Goal: Information Seeking & Learning: Learn about a topic

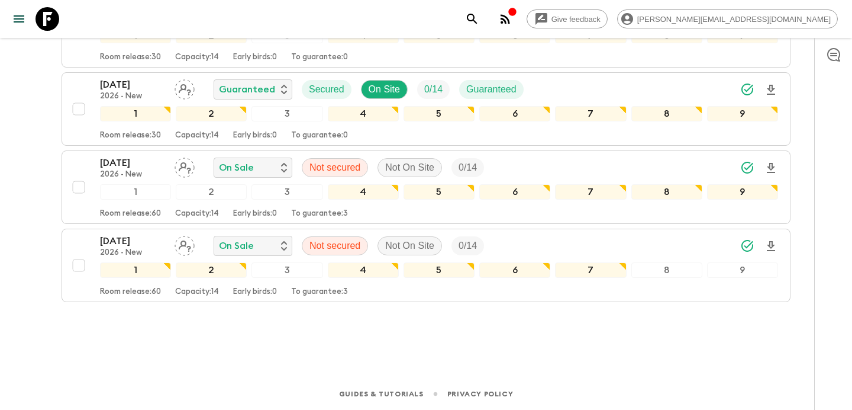
scroll to position [1253, 0]
click at [517, 22] on button "button" at bounding box center [506, 19] width 24 height 24
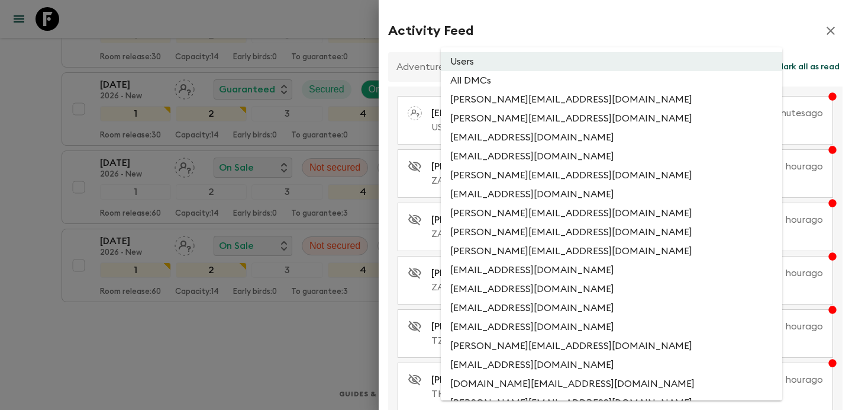
click at [565, 88] on li "All DMCs" at bounding box center [612, 80] width 342 height 19
type input "EXTERNAL_ONLY"
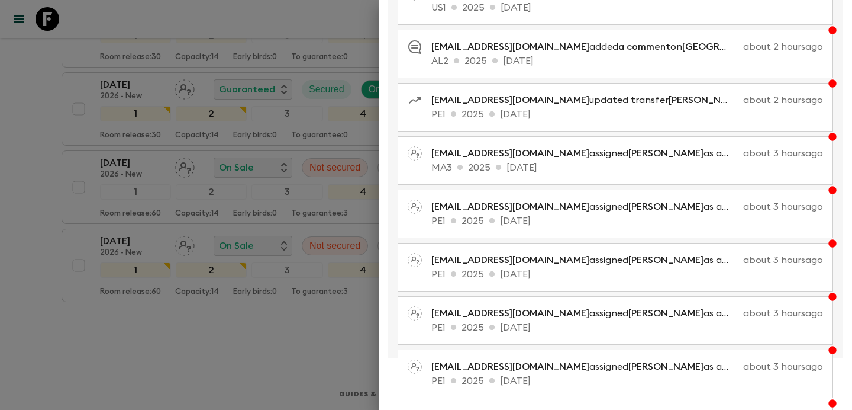
scroll to position [0, 0]
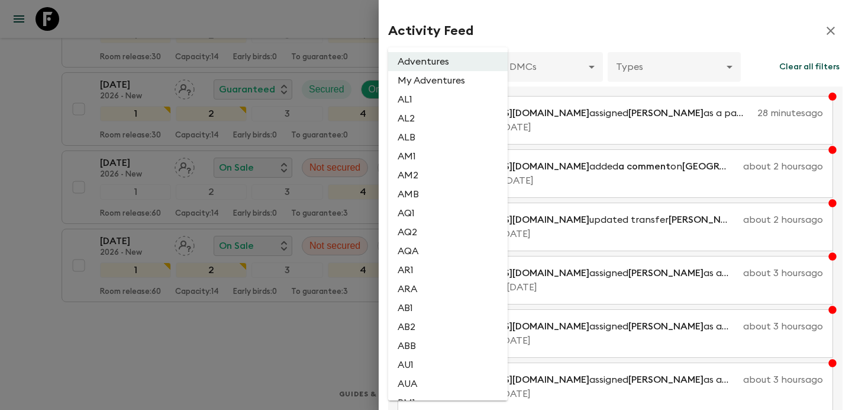
click at [443, 121] on li "AL2" at bounding box center [448, 118] width 120 height 19
type input "1dc193f9-0573-4adc-88c1-df0a38d97670"
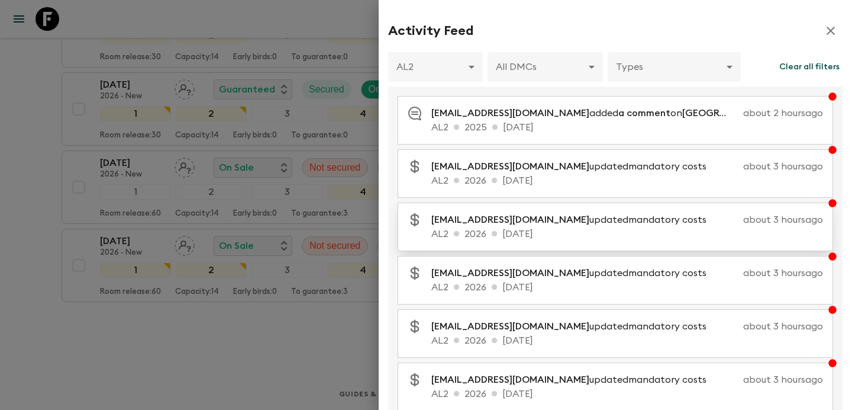
click at [607, 225] on p "[EMAIL_ADDRESS][DOMAIN_NAME] updated mandatory costs" at bounding box center [574, 220] width 285 height 14
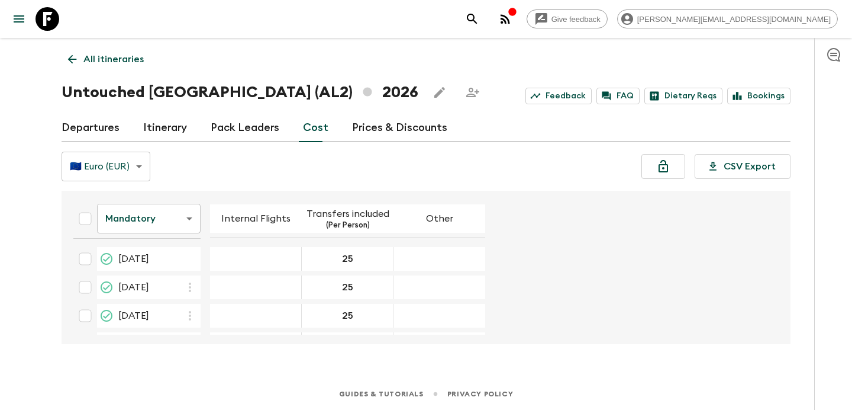
click at [114, 126] on link "Departures" at bounding box center [91, 128] width 58 height 28
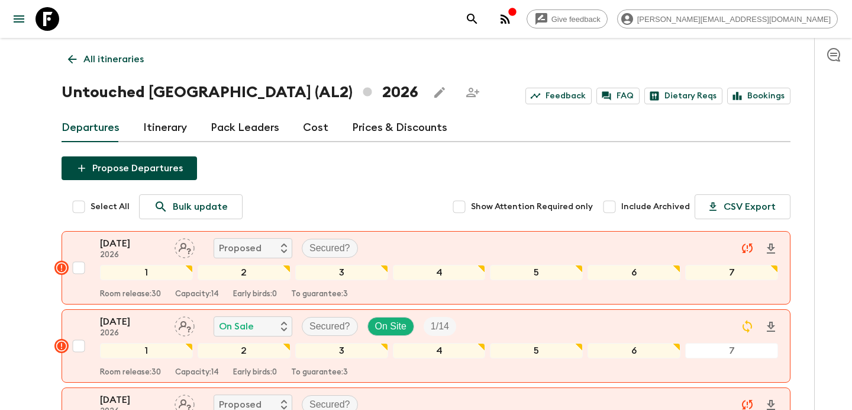
click at [829, 49] on icon "button" at bounding box center [834, 54] width 14 height 14
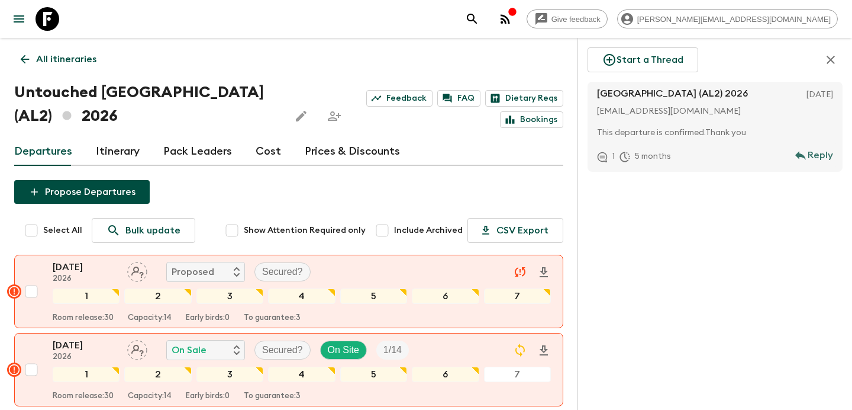
click at [829, 55] on icon "button" at bounding box center [831, 60] width 14 height 14
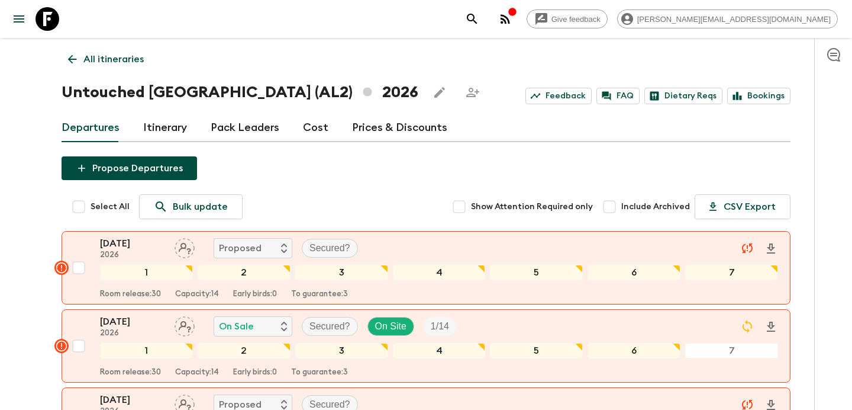
click at [517, 21] on button "button" at bounding box center [506, 19] width 24 height 24
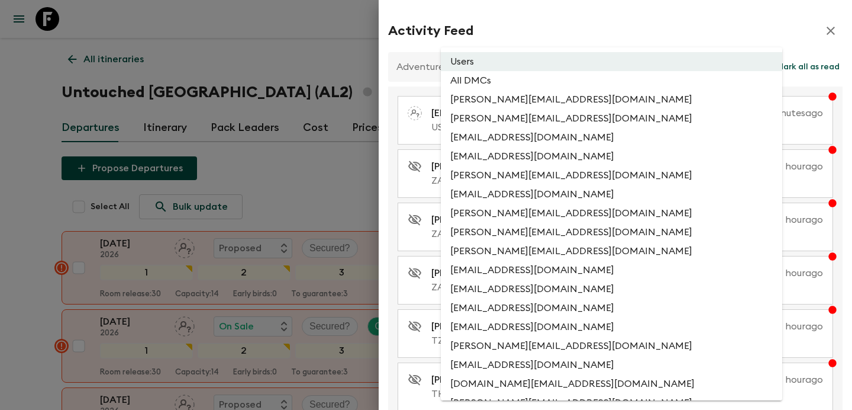
click at [549, 80] on li "All DMCs" at bounding box center [612, 80] width 342 height 19
type input "EXTERNAL_ONLY"
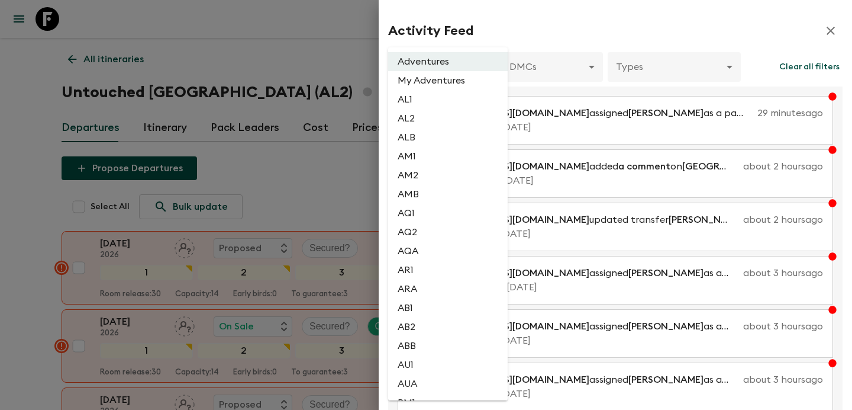
click at [423, 115] on li "AL2" at bounding box center [448, 118] width 120 height 19
type input "1dc193f9-0573-4adc-88c1-df0a38d97670"
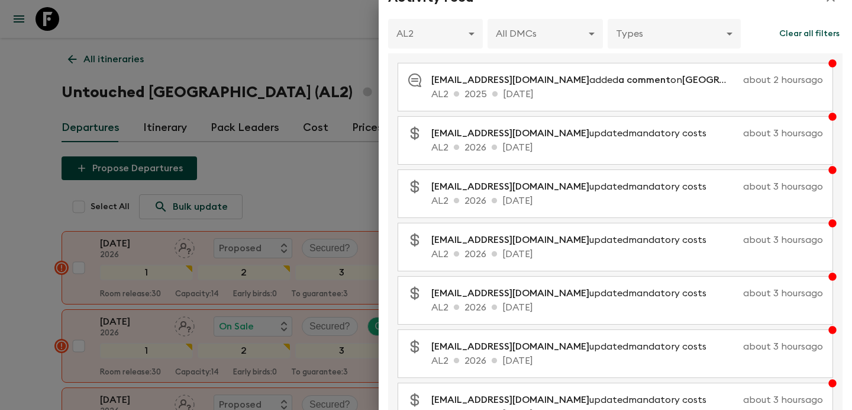
scroll to position [243, 0]
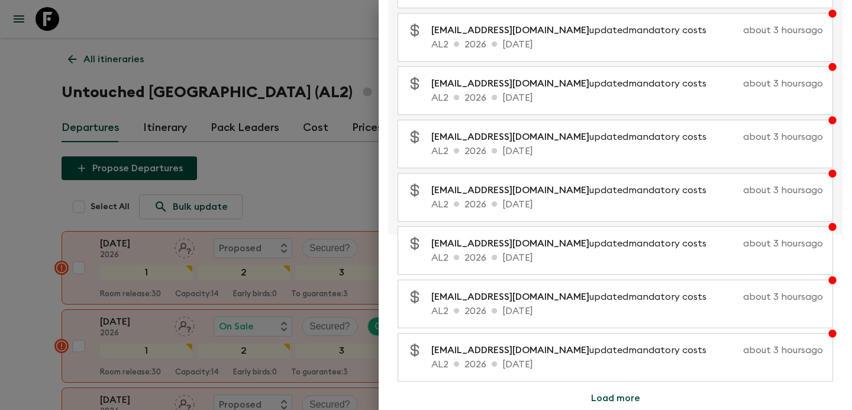
click at [620, 392] on button "Load more" at bounding box center [616, 398] width 78 height 24
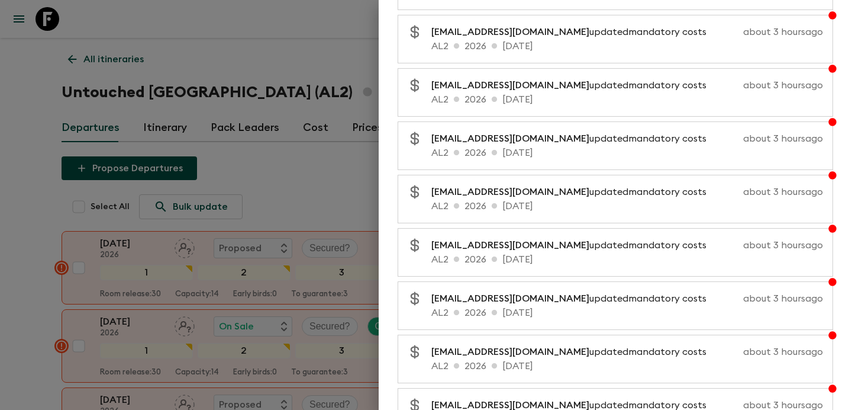
scroll to position [775, 0]
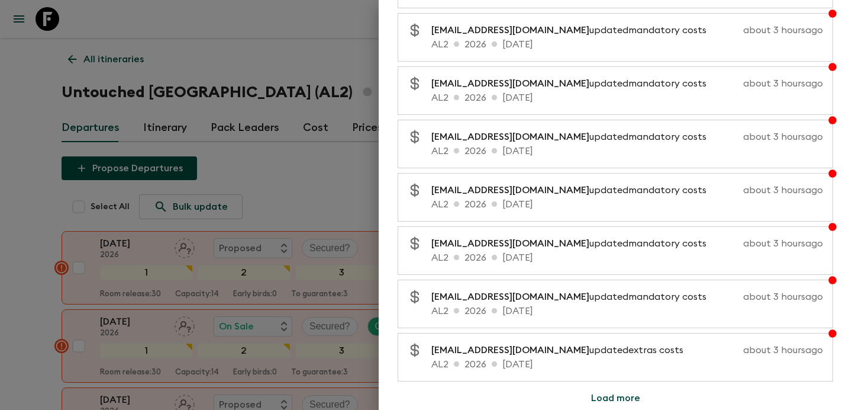
click at [614, 397] on button "Load more" at bounding box center [616, 398] width 78 height 24
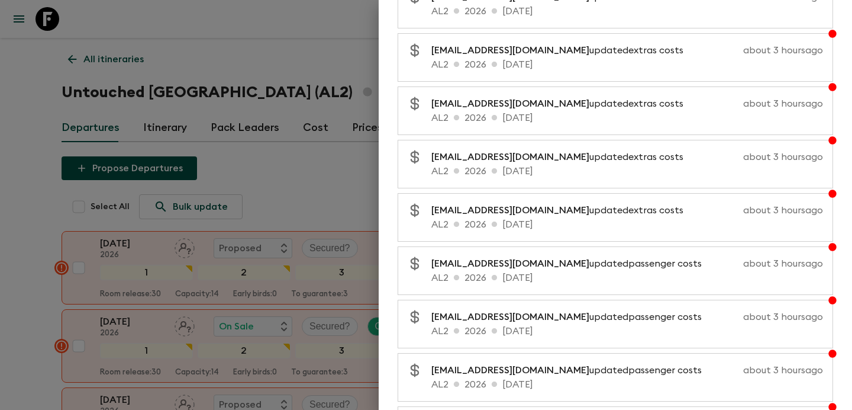
scroll to position [1308, 0]
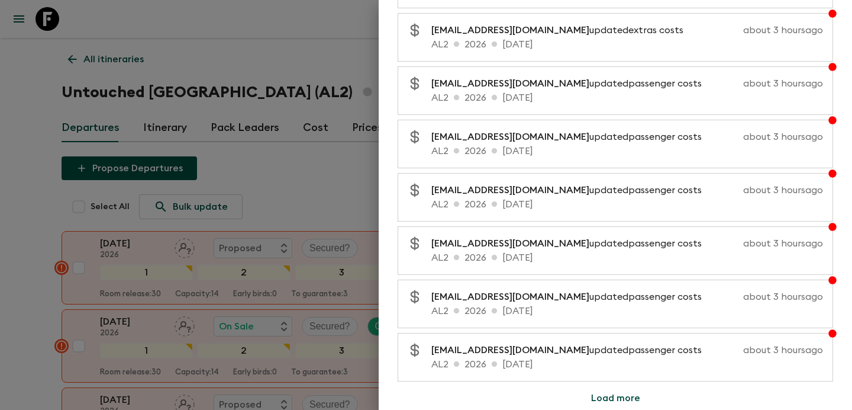
click at [616, 397] on button "Load more" at bounding box center [616, 398] width 78 height 24
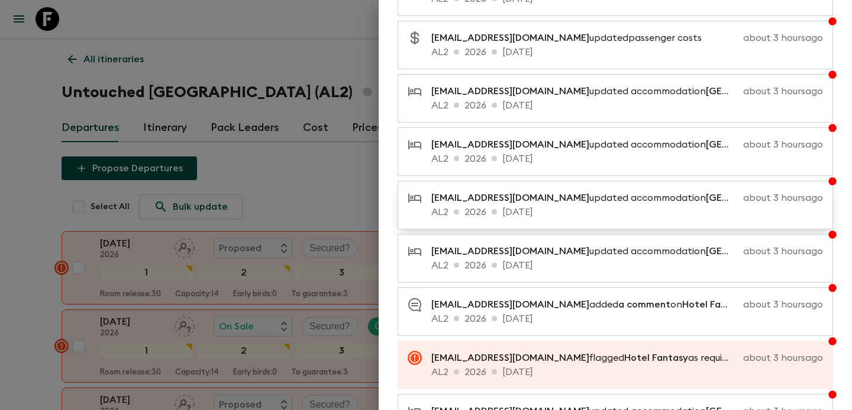
scroll to position [1625, 0]
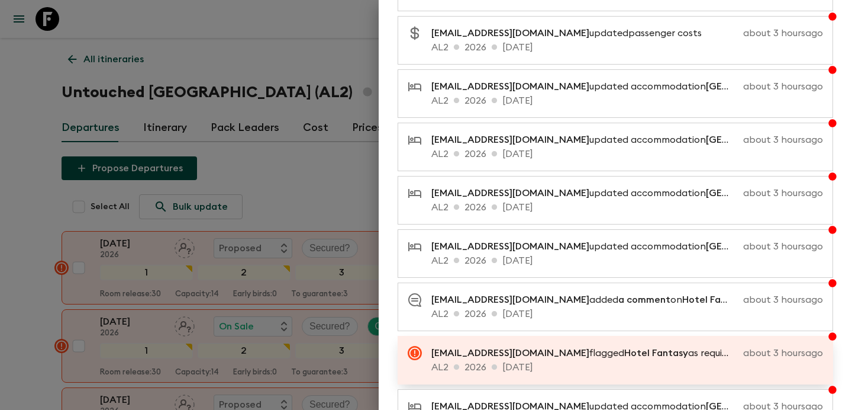
click at [625, 358] on span "Hotel Fantasy" at bounding box center [657, 352] width 64 height 9
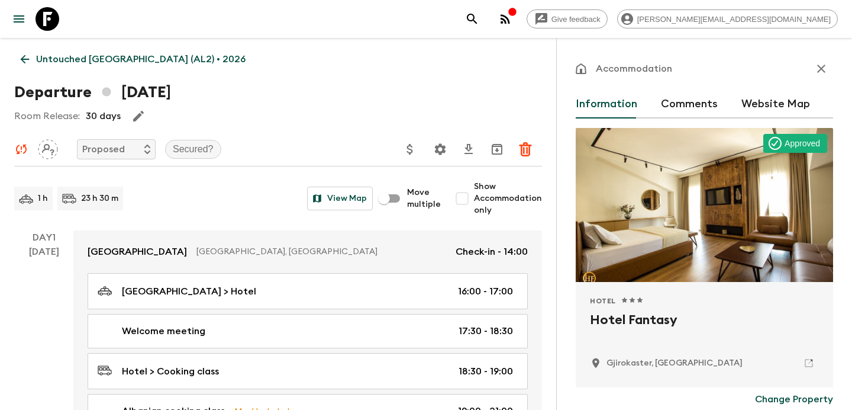
click at [680, 99] on button "Comments" at bounding box center [689, 104] width 57 height 28
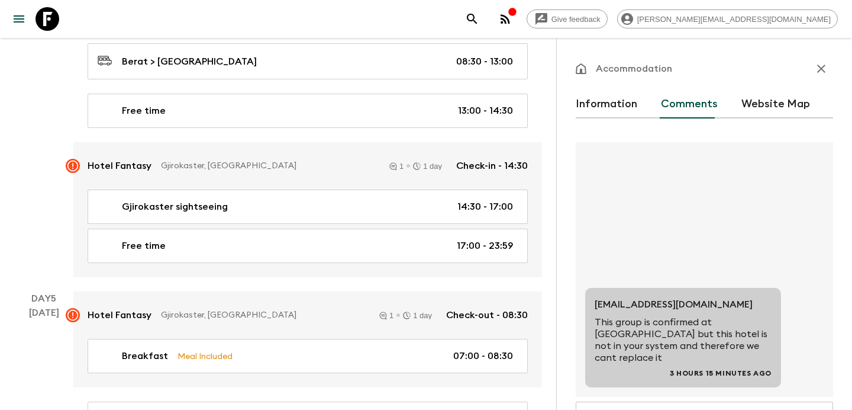
scroll to position [1366, 0]
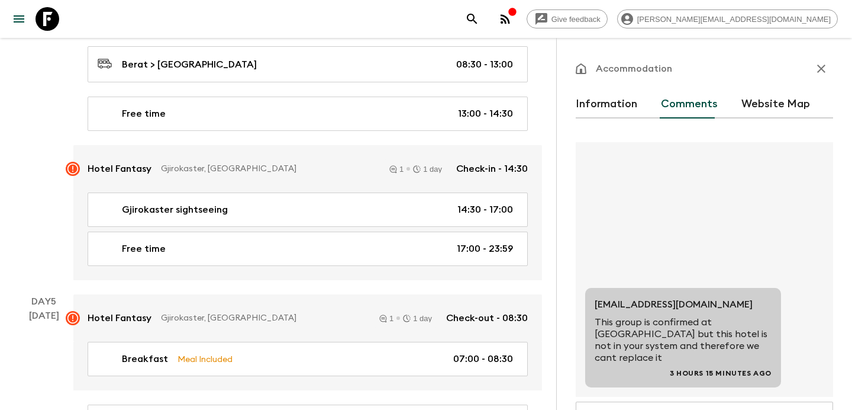
click at [822, 67] on icon "button" at bounding box center [822, 69] width 14 height 14
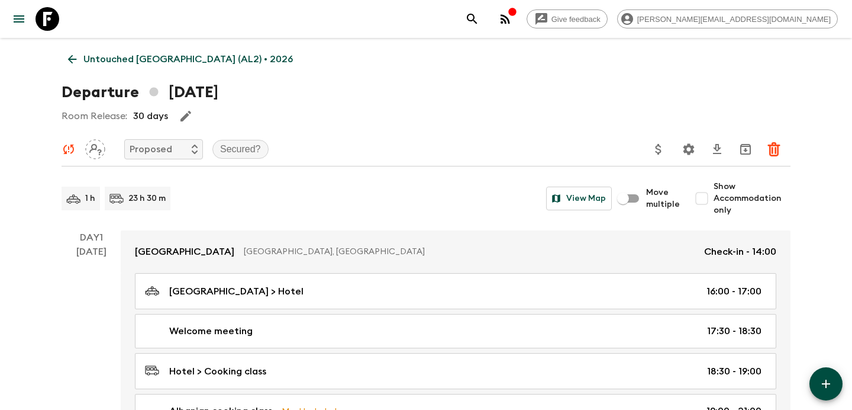
click at [147, 60] on p "Untouched [GEOGRAPHIC_DATA] (AL2) • 2026" at bounding box center [188, 59] width 210 height 14
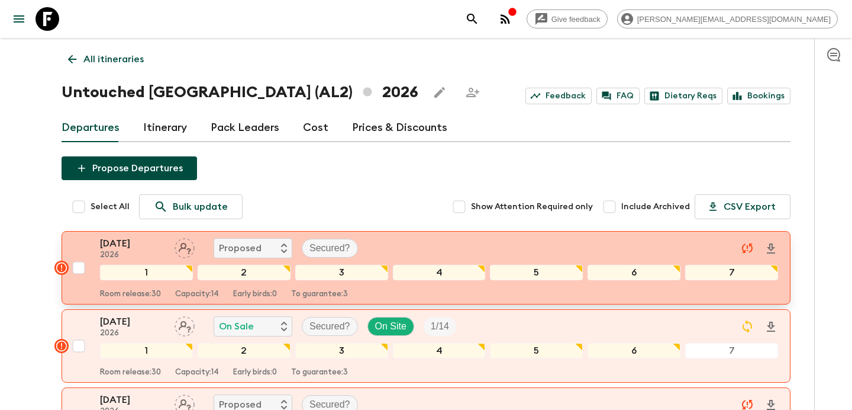
click at [384, 235] on button "[DATE] 2026 Proposed Secured? 1 2 3 4 5 6 7 Room release: 30 Capacity: 14 Early…" at bounding box center [426, 267] width 729 height 73
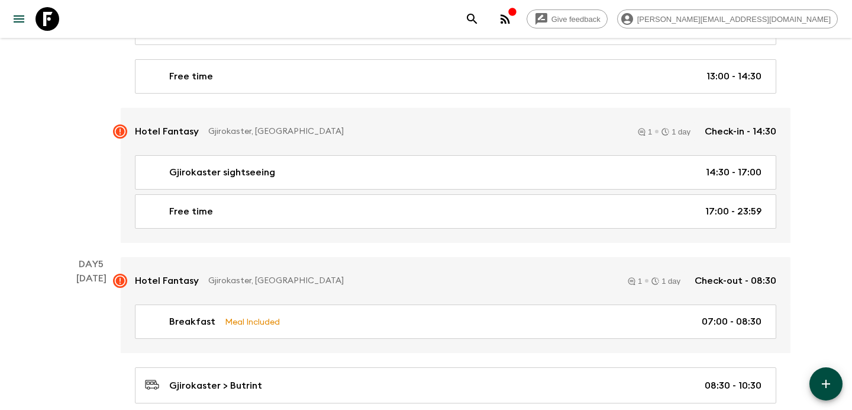
scroll to position [1416, 0]
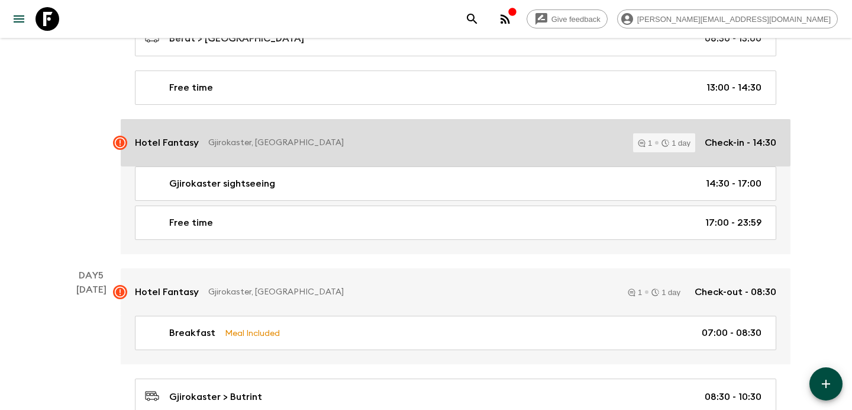
click at [392, 144] on p "Gjirokaster, [GEOGRAPHIC_DATA]" at bounding box center [416, 143] width 416 height 12
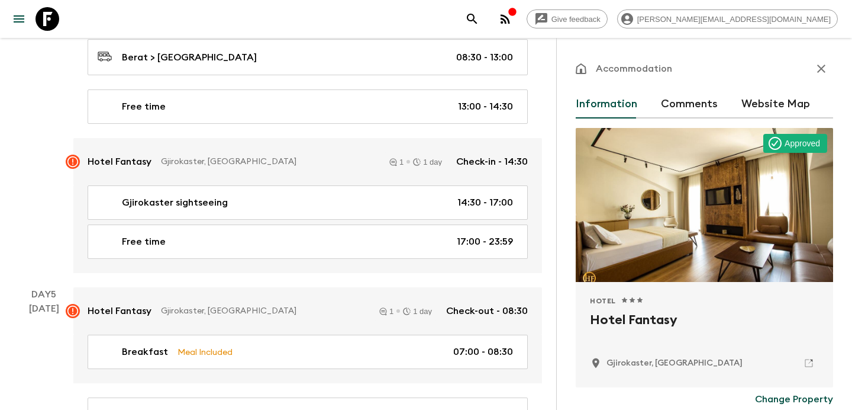
click at [691, 105] on button "Comments" at bounding box center [689, 104] width 57 height 28
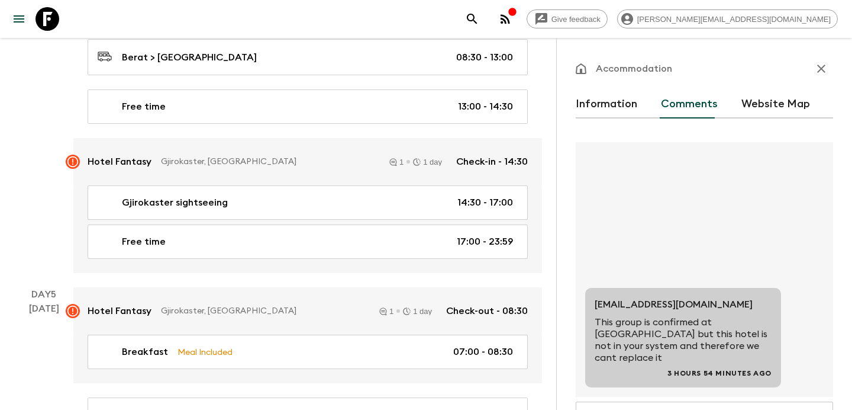
click at [820, 70] on icon "button" at bounding box center [822, 69] width 8 height 8
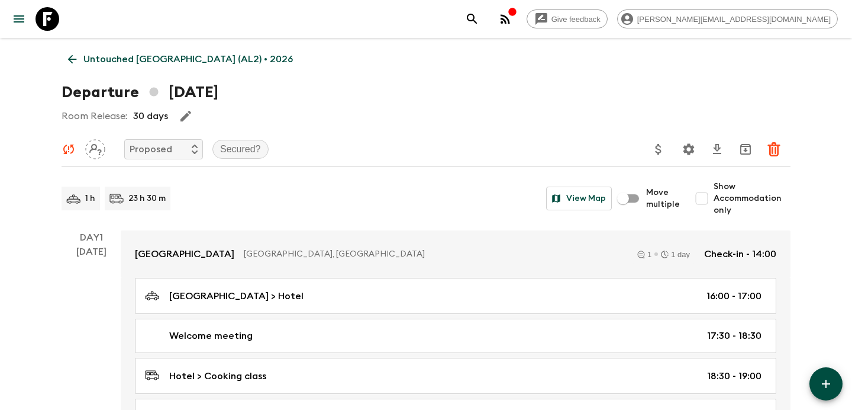
click at [71, 49] on link "Untouched [GEOGRAPHIC_DATA] (AL2) • 2026" at bounding box center [181, 59] width 238 height 24
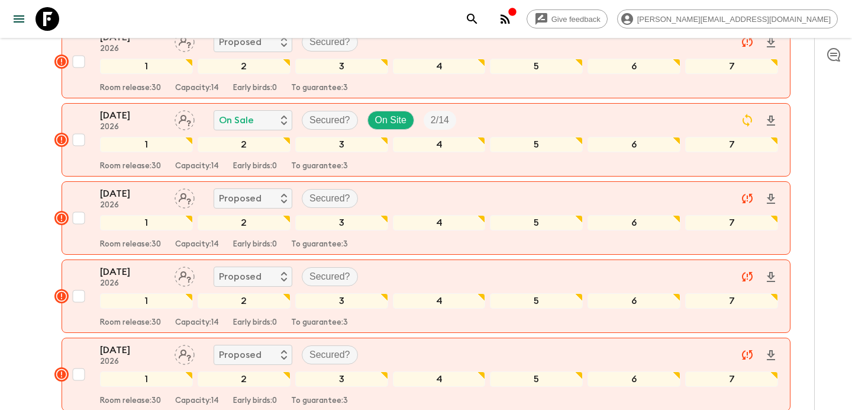
scroll to position [1331, 0]
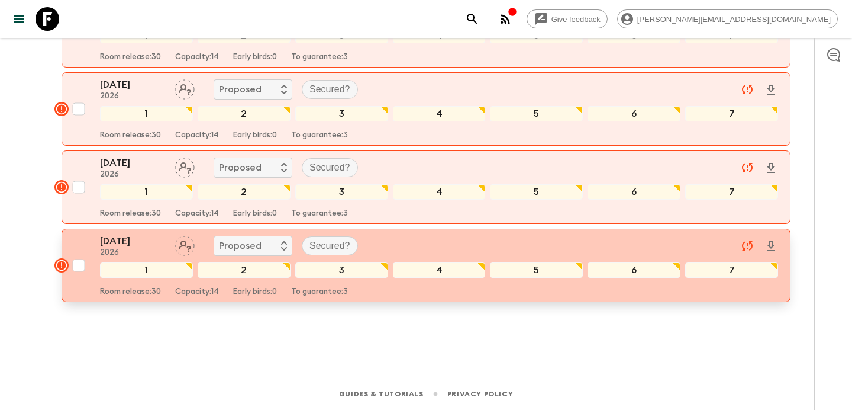
click at [559, 229] on button "[DATE] 2026 Proposed Secured? 1 2 3 4 5 6 7 Room release: 30 Capacity: 14 Early…" at bounding box center [426, 265] width 729 height 73
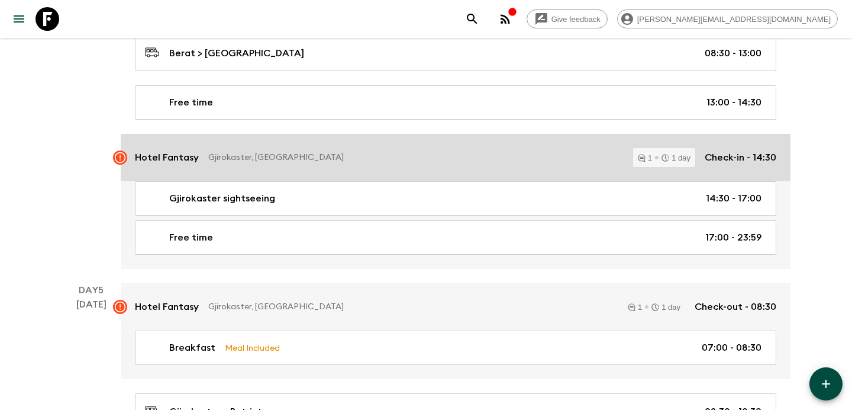
scroll to position [1374, 0]
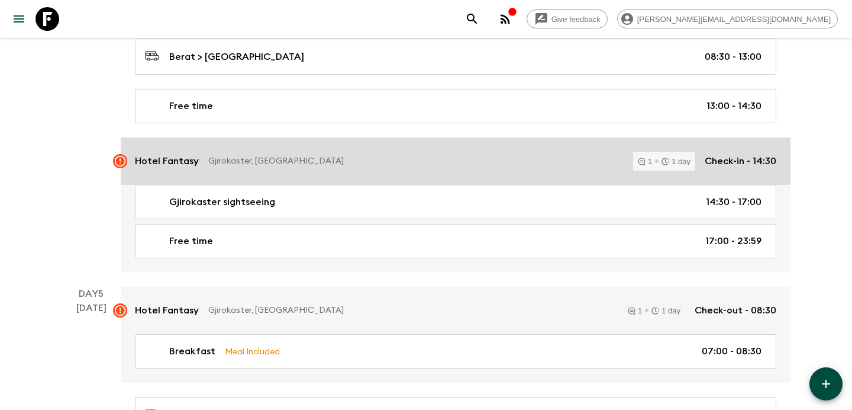
click at [346, 143] on link "Hotel Fantasy Gjirokaster, [GEOGRAPHIC_DATA] 1 1 day Check-in - 14:30" at bounding box center [456, 160] width 670 height 47
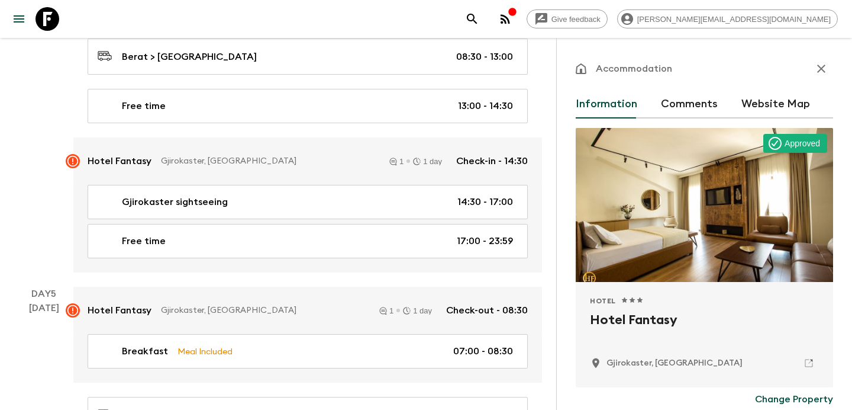
click at [670, 104] on button "Comments" at bounding box center [689, 104] width 57 height 28
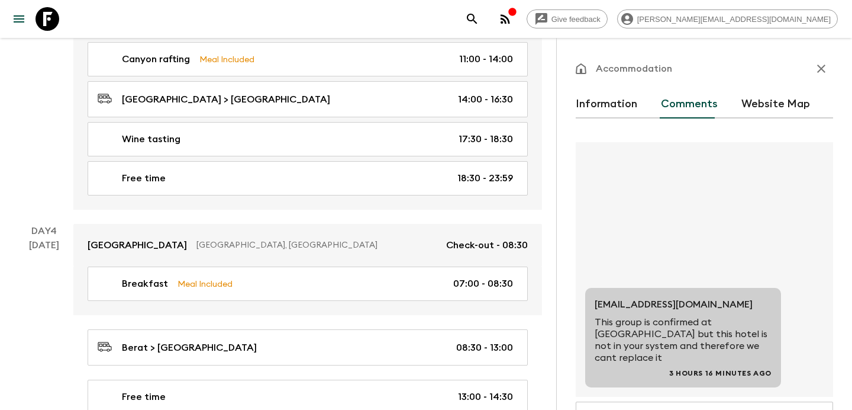
scroll to position [1053, 0]
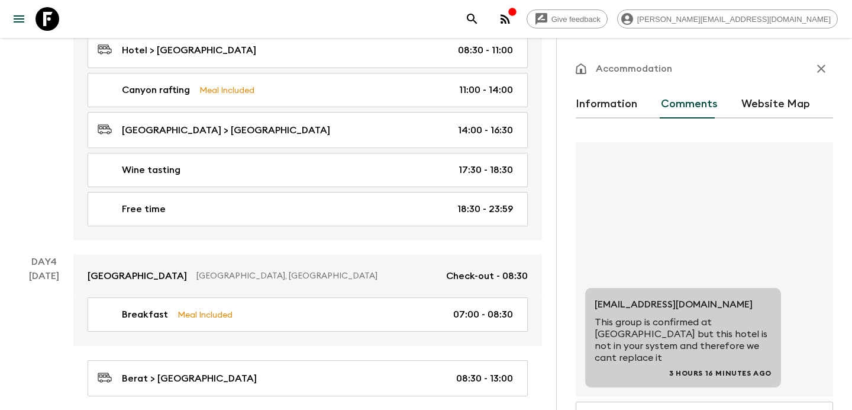
click at [815, 67] on icon "button" at bounding box center [822, 69] width 14 height 14
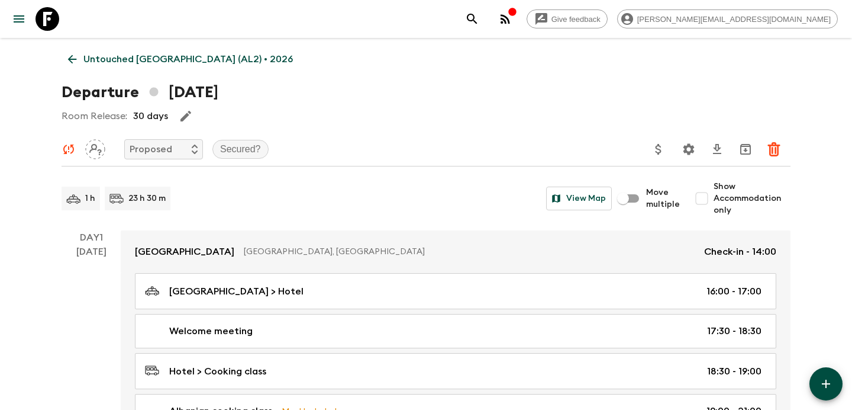
click at [150, 51] on link "Untouched [GEOGRAPHIC_DATA] (AL2) • 2026" at bounding box center [181, 59] width 238 height 24
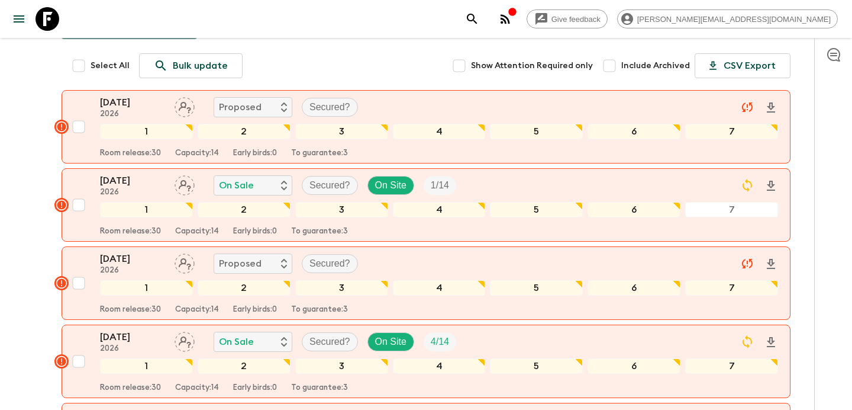
scroll to position [197, 0]
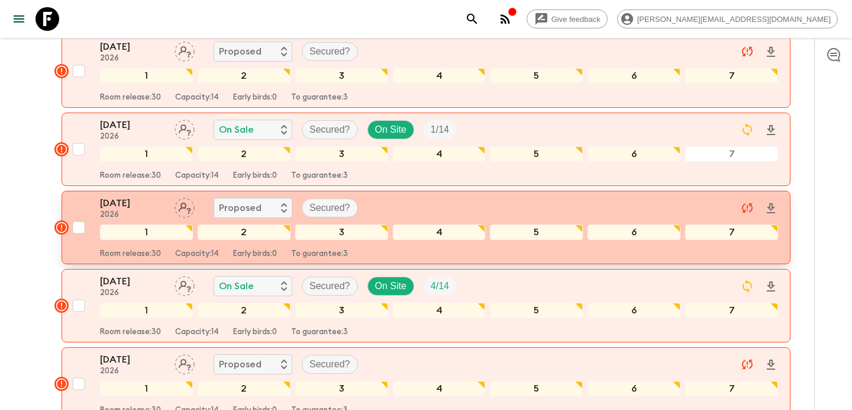
click at [561, 198] on div "[DATE] 2026 Proposed Secured?" at bounding box center [439, 208] width 678 height 24
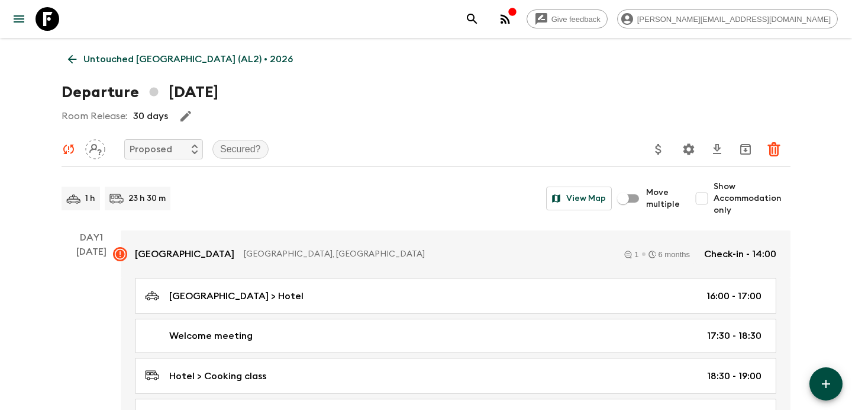
click at [391, 250] on p "[GEOGRAPHIC_DATA], [GEOGRAPHIC_DATA]" at bounding box center [427, 254] width 366 height 12
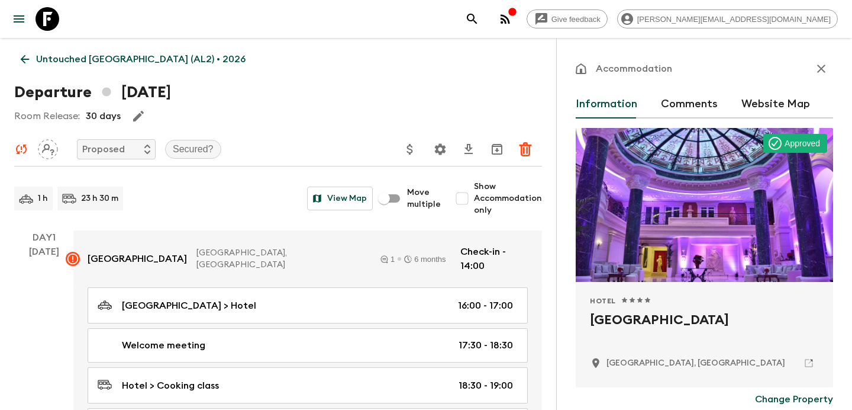
click at [683, 101] on button "Comments" at bounding box center [689, 104] width 57 height 28
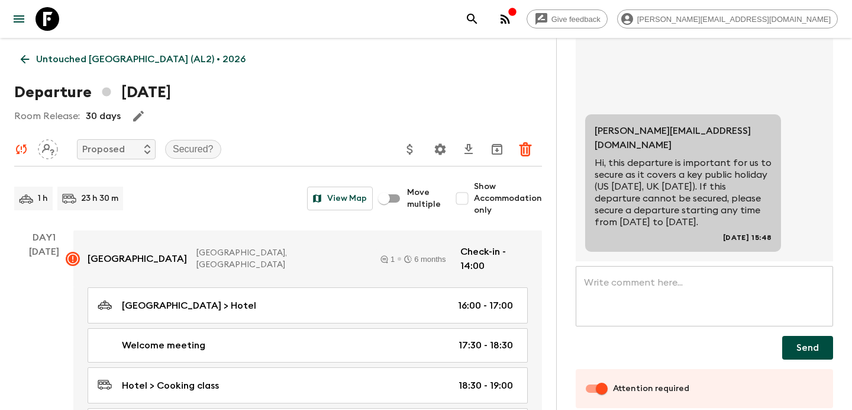
scroll to position [153, 0]
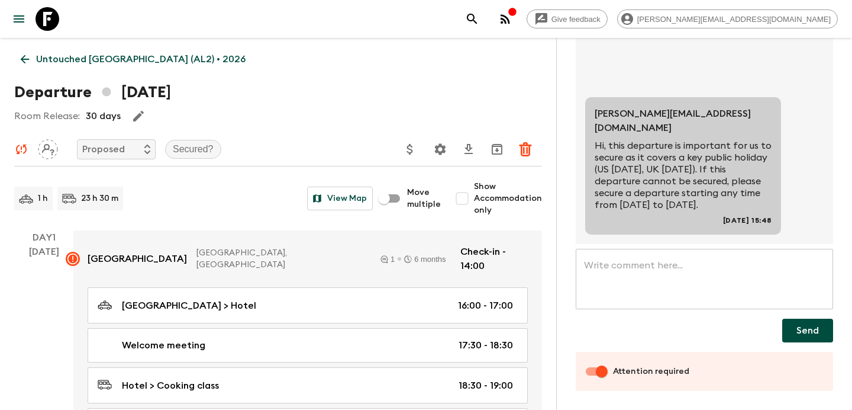
click at [591, 369] on input "Attention required" at bounding box center [601, 371] width 67 height 22
checkbox input "false"
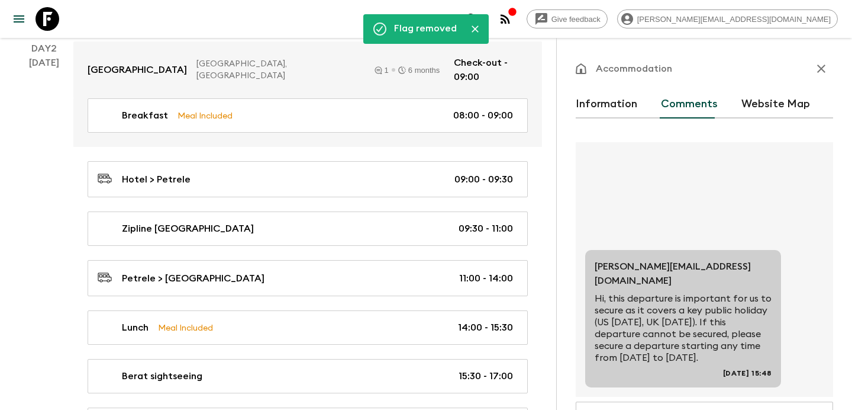
scroll to position [427, 0]
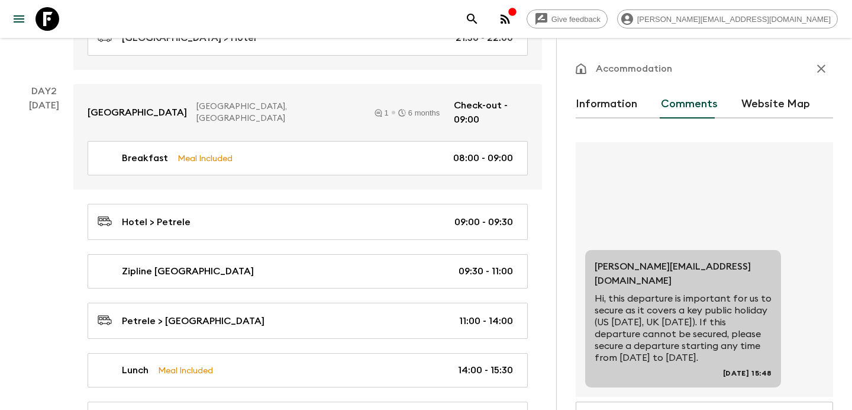
click at [816, 61] on button "button" at bounding box center [822, 69] width 24 height 24
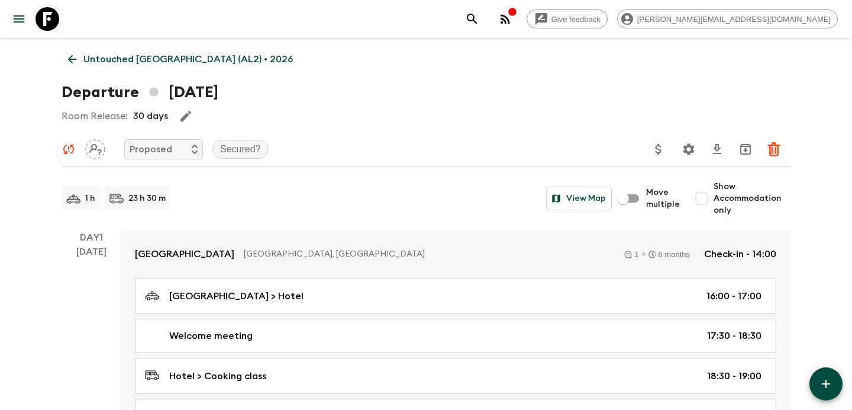
click at [162, 49] on link "Untouched [GEOGRAPHIC_DATA] (AL2) • 2026" at bounding box center [181, 59] width 238 height 24
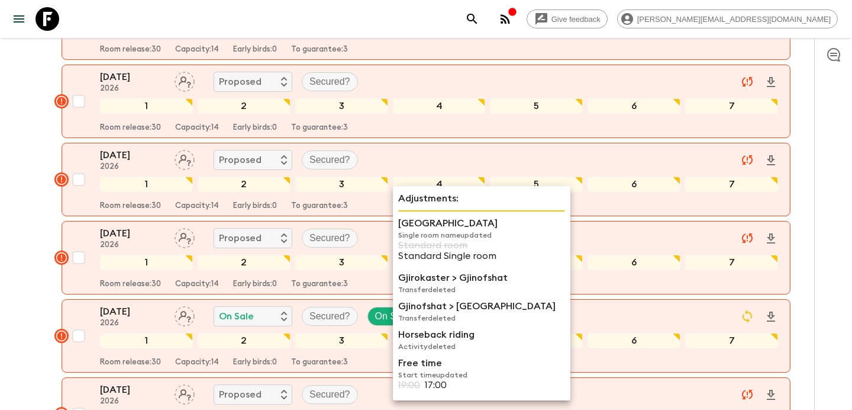
scroll to position [481, 0]
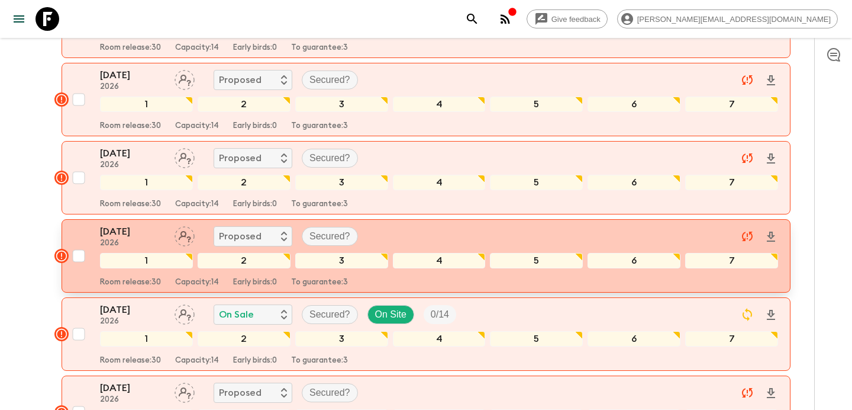
click at [378, 230] on div "[DATE] 2026 Proposed Secured?" at bounding box center [439, 236] width 678 height 24
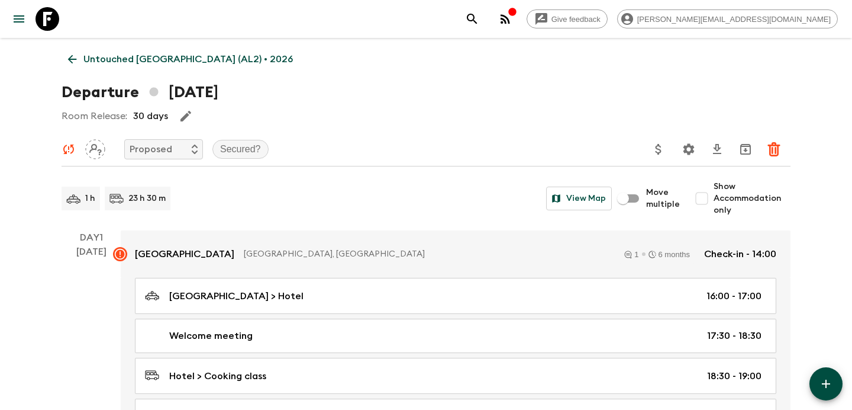
click at [378, 230] on link "[GEOGRAPHIC_DATA], [GEOGRAPHIC_DATA] 1 6 months Check-in - 14:00" at bounding box center [456, 253] width 670 height 47
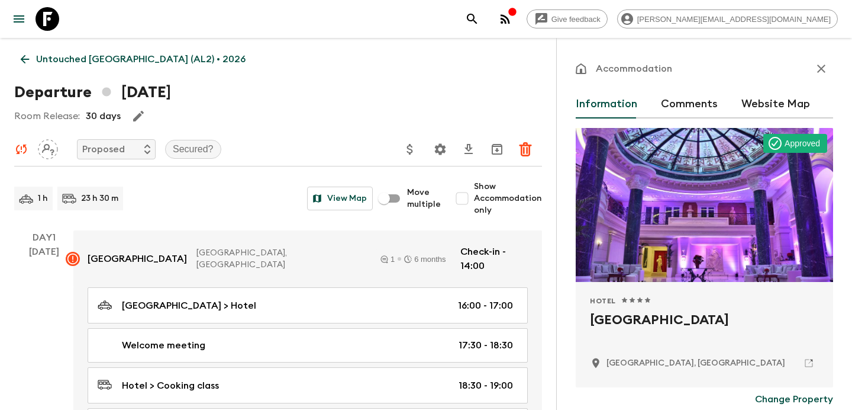
click at [693, 110] on button "Comments" at bounding box center [689, 104] width 57 height 28
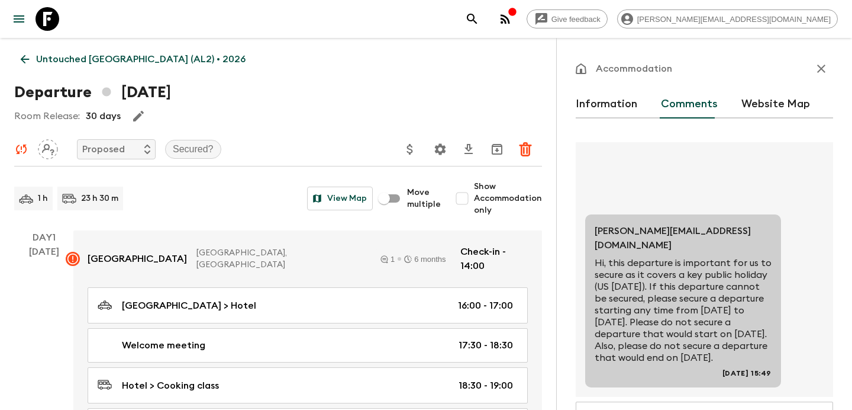
scroll to position [153, 0]
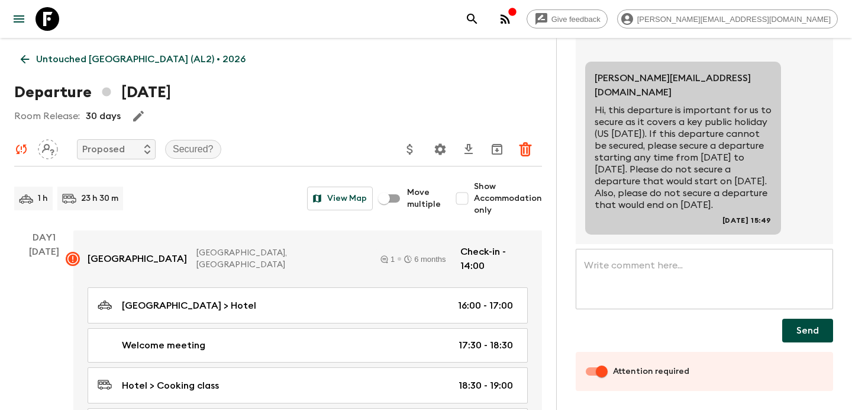
click at [590, 374] on input "Attention required" at bounding box center [601, 371] width 67 height 22
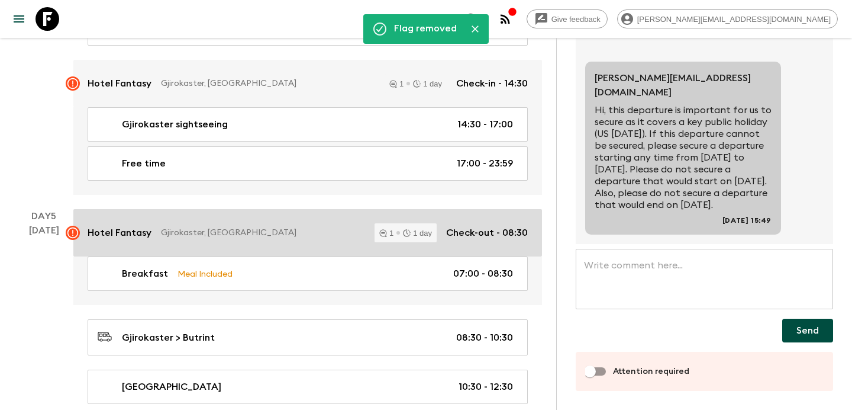
scroll to position [1475, 0]
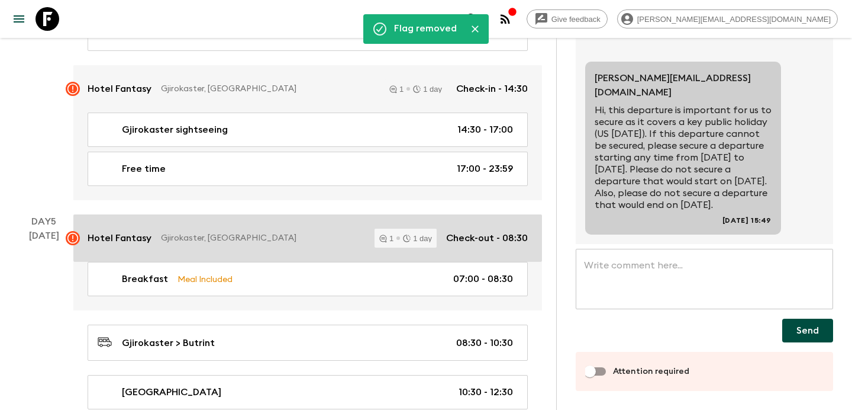
click at [356, 232] on p "Gjirokaster, [GEOGRAPHIC_DATA]" at bounding box center [263, 238] width 204 height 12
checkbox input "true"
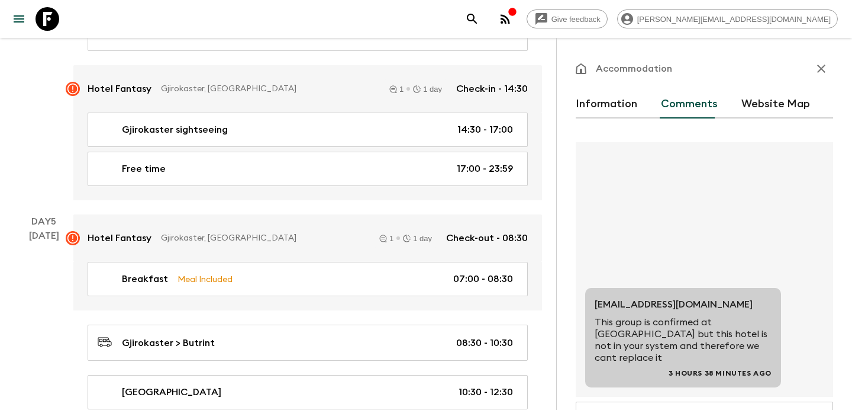
click at [821, 63] on icon "button" at bounding box center [822, 69] width 14 height 14
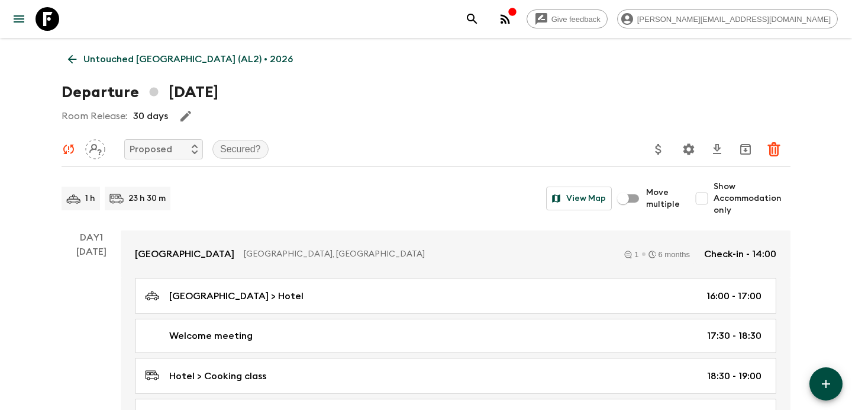
click at [142, 61] on p "Untouched [GEOGRAPHIC_DATA] (AL2) • 2026" at bounding box center [188, 59] width 210 height 14
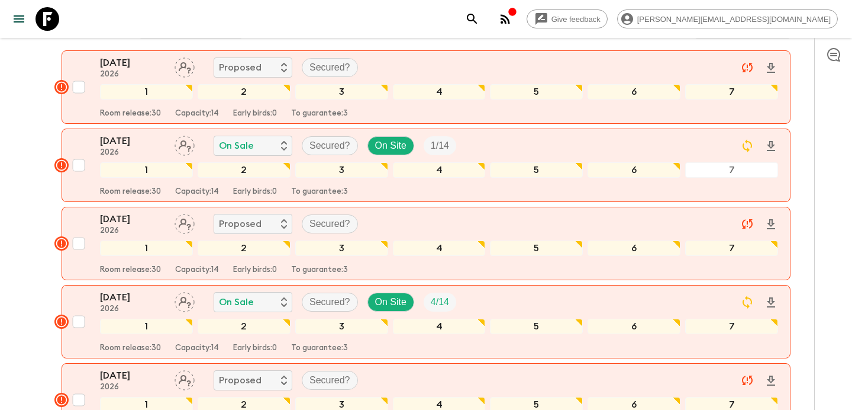
scroll to position [176, 0]
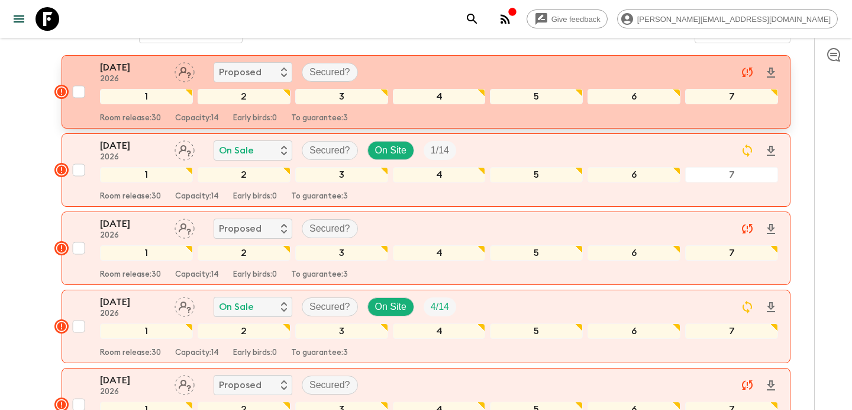
click at [479, 56] on button "[DATE] 2026 Proposed Secured? 1 2 3 4 5 6 7 Room release: 30 Capacity: 14 Early…" at bounding box center [426, 91] width 729 height 73
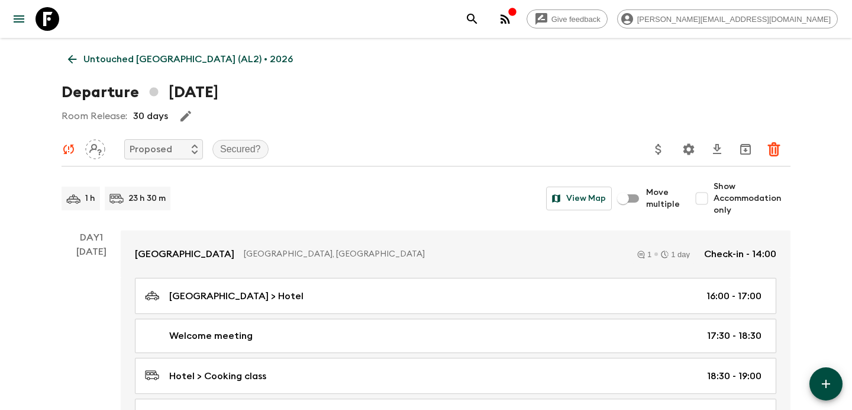
click at [167, 53] on p "Untouched [GEOGRAPHIC_DATA] (AL2) • 2026" at bounding box center [188, 59] width 210 height 14
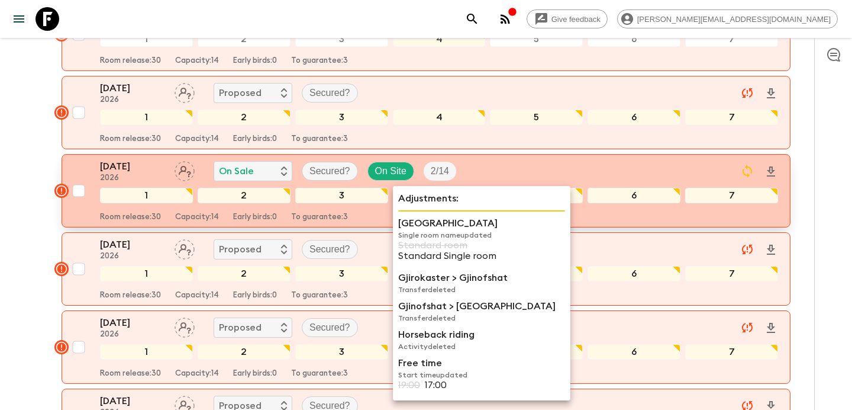
scroll to position [1170, 0]
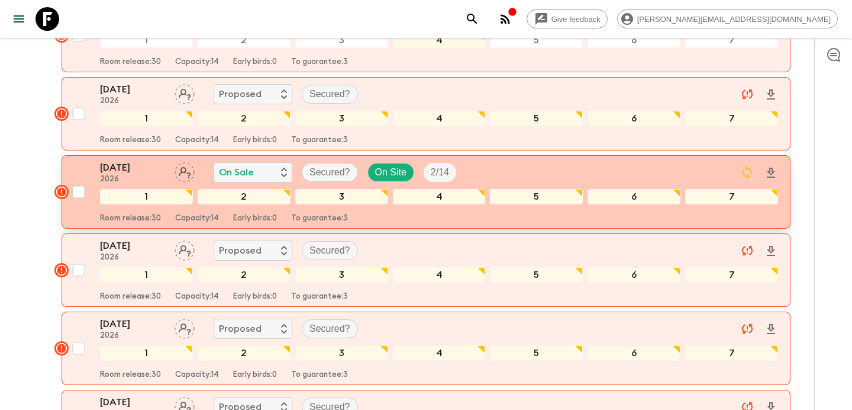
click at [497, 165] on div "[DATE] 2026 On Sale Secured? On Site 2 / 14" at bounding box center [439, 172] width 678 height 24
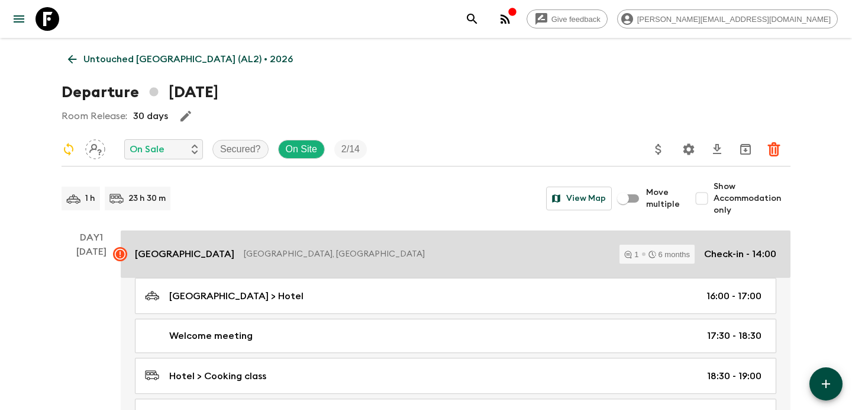
click at [373, 259] on p "[GEOGRAPHIC_DATA], [GEOGRAPHIC_DATA]" at bounding box center [427, 254] width 366 height 12
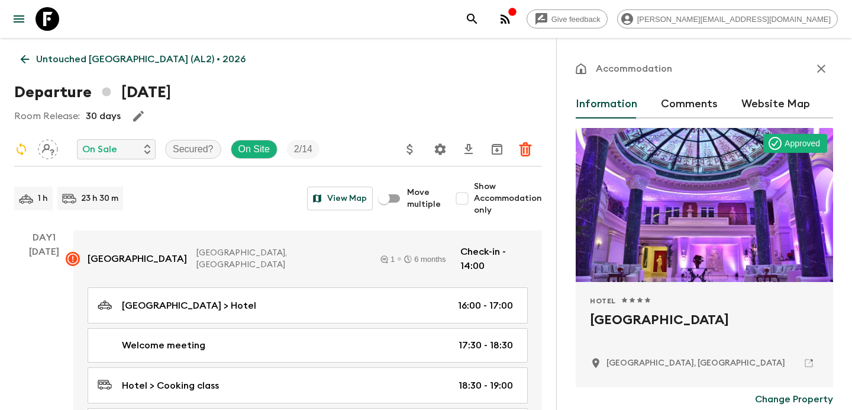
click at [681, 115] on button "Comments" at bounding box center [689, 104] width 57 height 28
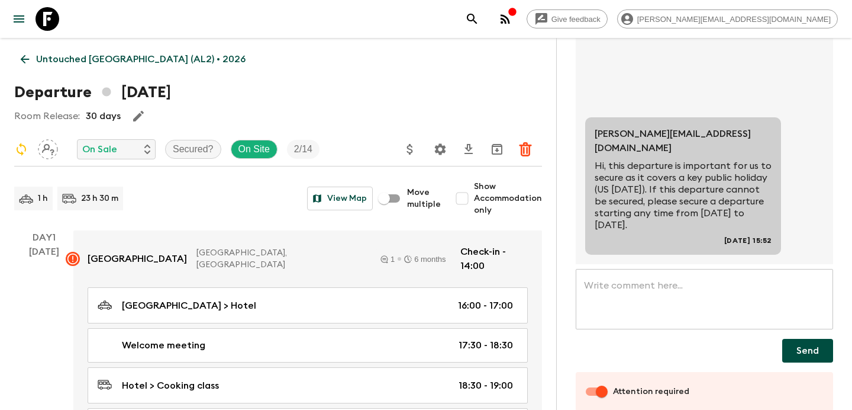
scroll to position [153, 0]
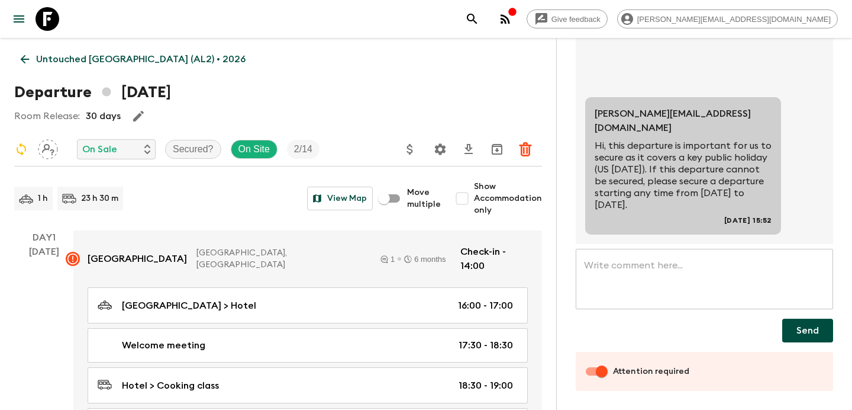
click at [588, 370] on input "Attention required" at bounding box center [601, 371] width 67 height 22
checkbox input "false"
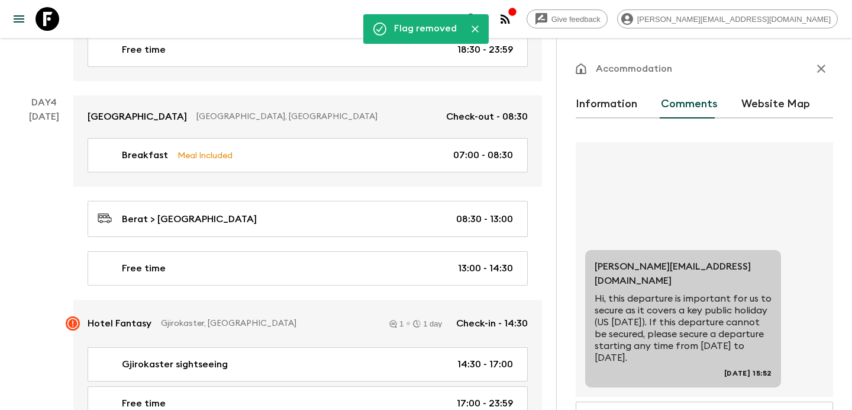
scroll to position [55, 0]
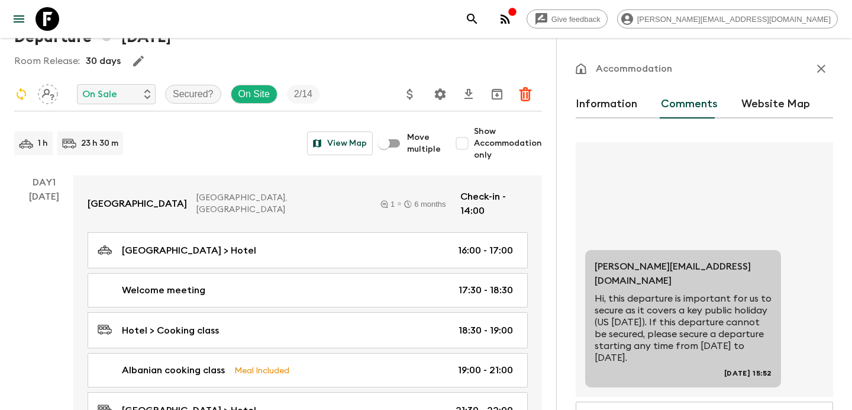
click at [815, 67] on icon "button" at bounding box center [822, 69] width 14 height 14
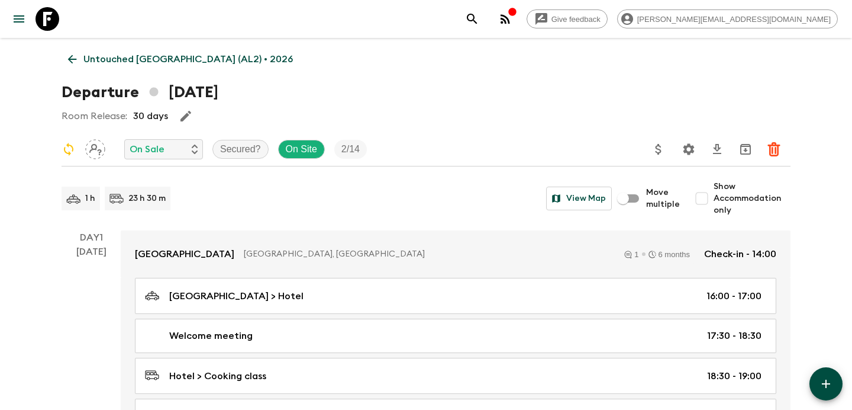
click at [163, 60] on p "Untouched [GEOGRAPHIC_DATA] (AL2) • 2026" at bounding box center [188, 59] width 210 height 14
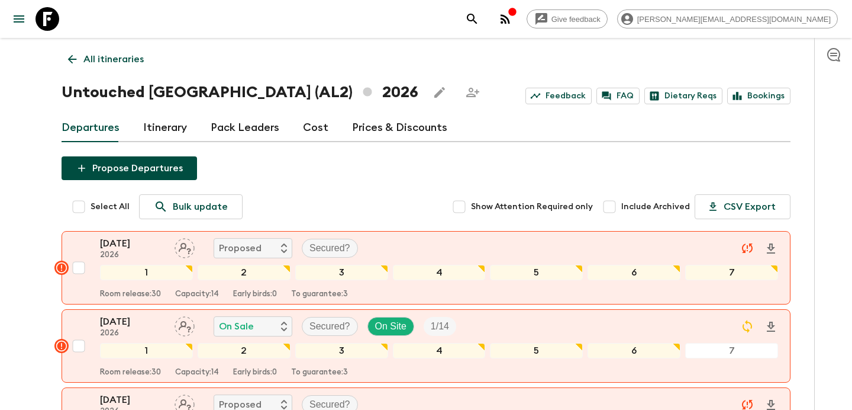
click at [513, 21] on icon "button" at bounding box center [505, 19] width 14 height 14
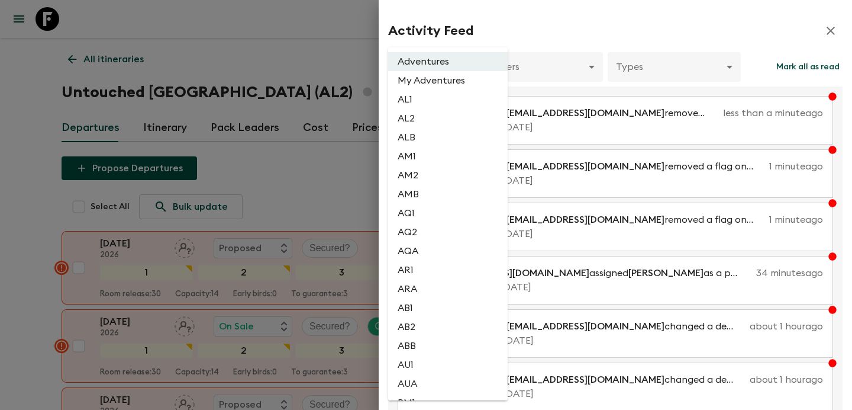
click at [426, 123] on li "AL2" at bounding box center [448, 118] width 120 height 19
type input "1dc193f9-0573-4adc-88c1-df0a38d97670"
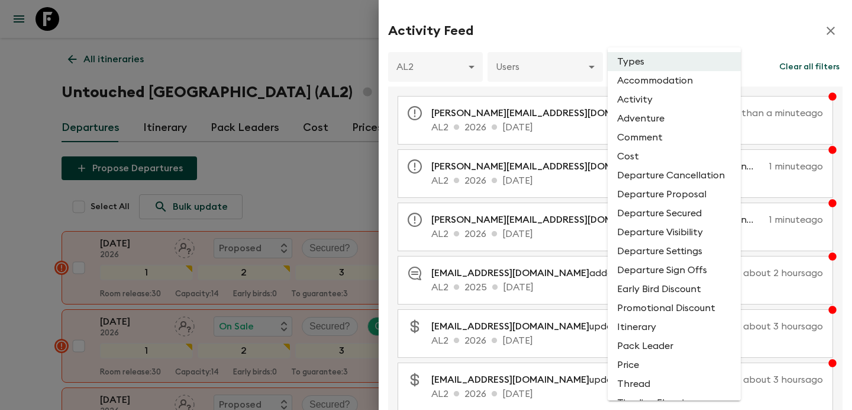
click at [688, 143] on li "Comment" at bounding box center [674, 137] width 133 height 19
type input "COMMENT"
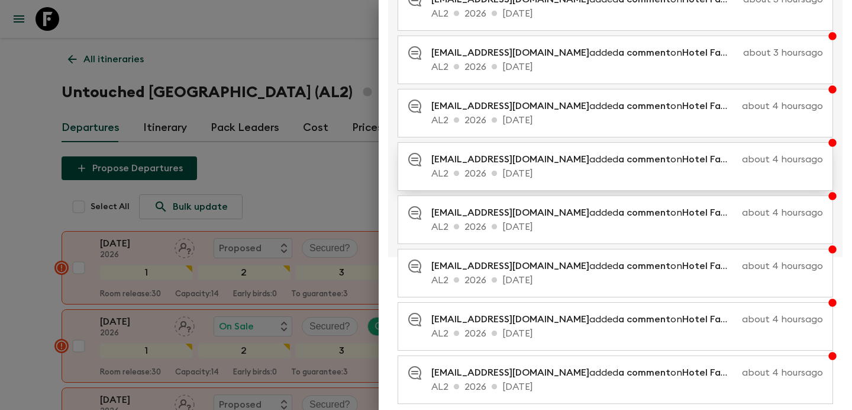
scroll to position [243, 0]
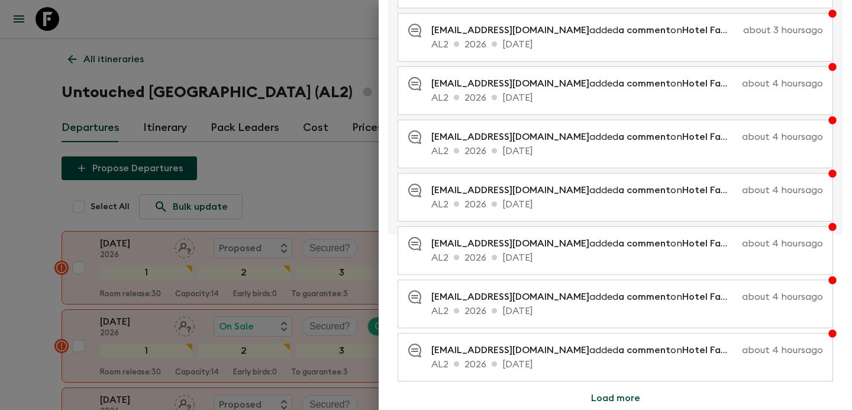
click at [623, 393] on button "Load more" at bounding box center [616, 398] width 78 height 24
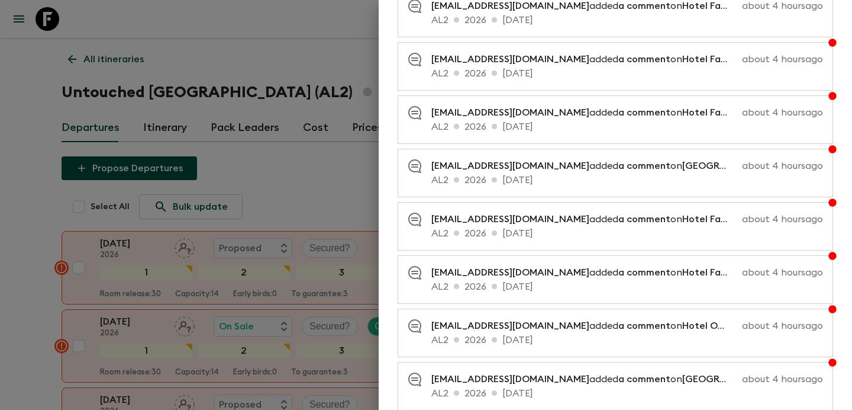
scroll to position [775, 0]
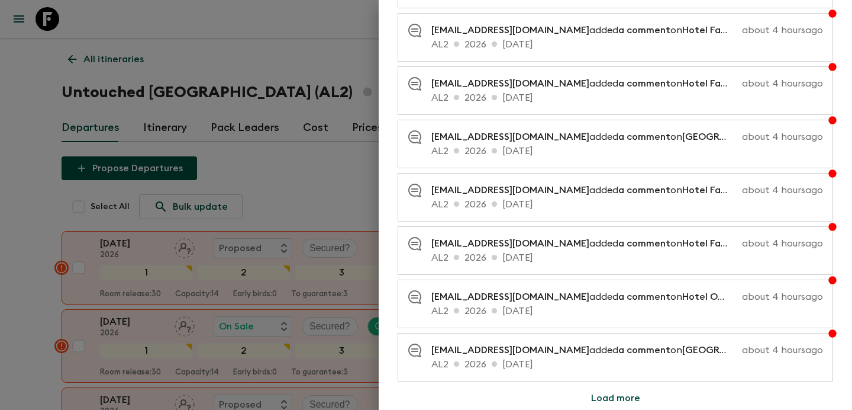
click at [683, 298] on span "Hotel Onufri" at bounding box center [711, 296] width 57 height 9
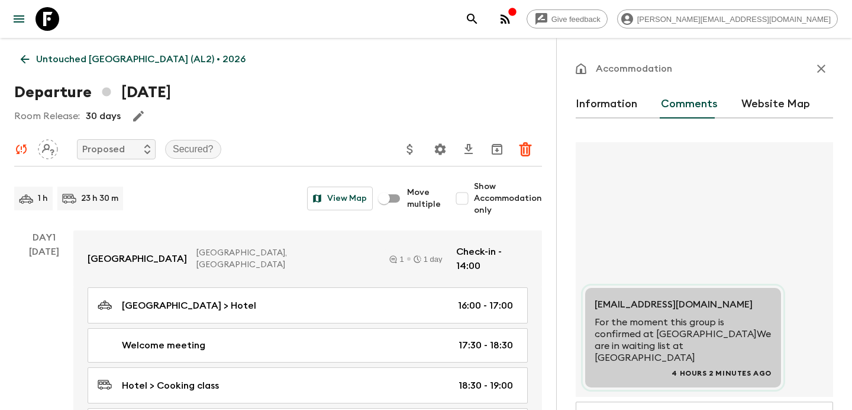
click at [613, 95] on button "Information" at bounding box center [607, 104] width 62 height 28
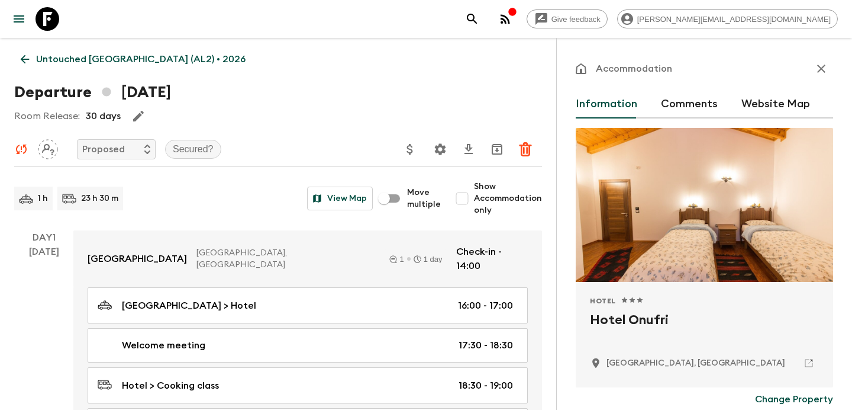
click at [823, 73] on icon "button" at bounding box center [822, 69] width 14 height 14
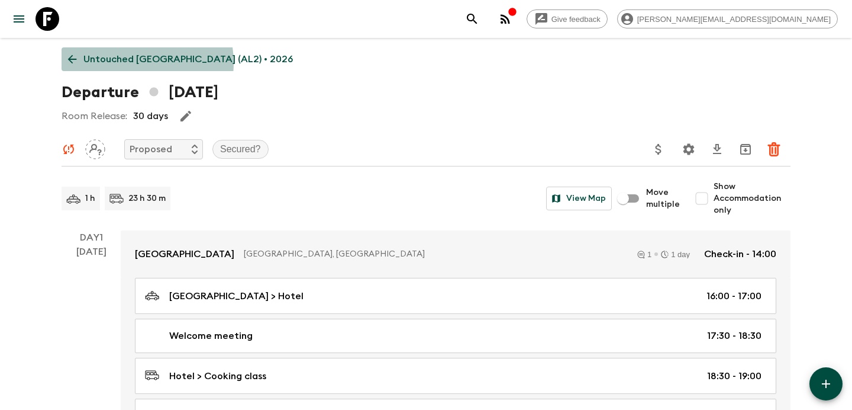
click at [130, 63] on p "Untouched [GEOGRAPHIC_DATA] (AL2) • 2026" at bounding box center [188, 59] width 210 height 14
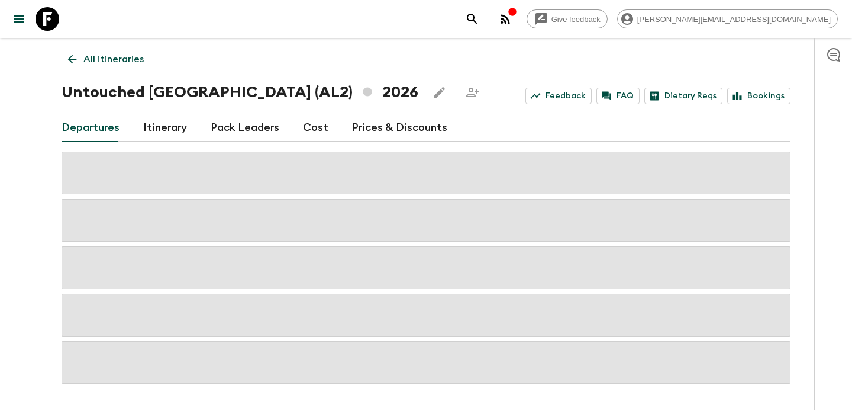
click at [313, 128] on link "Cost" at bounding box center [315, 128] width 25 height 28
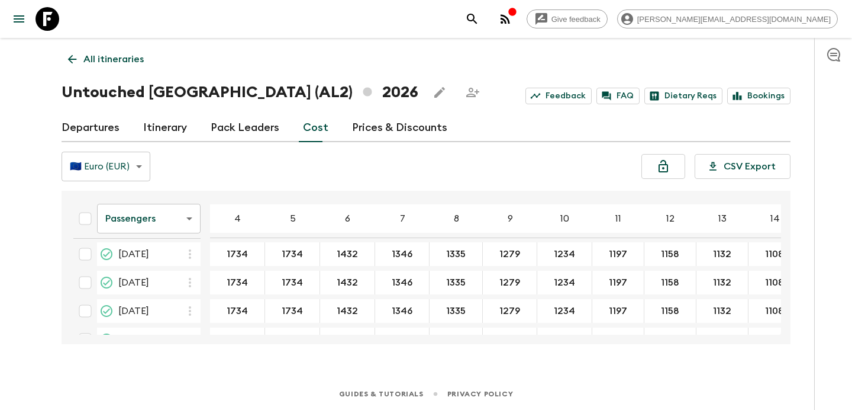
scroll to position [429, 0]
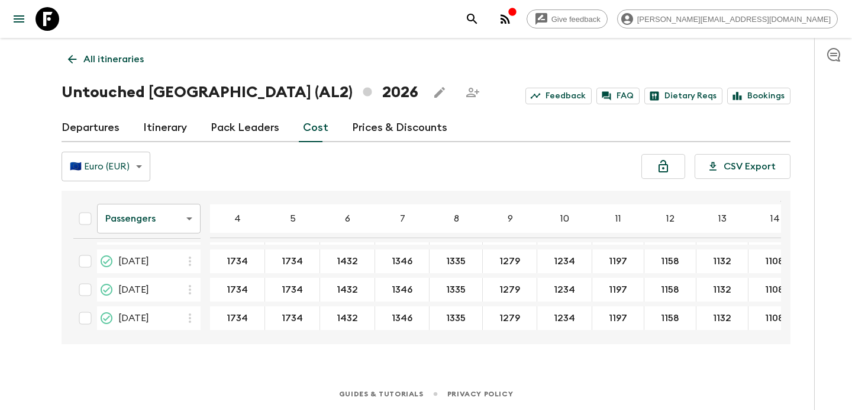
click at [134, 63] on p "All itineraries" at bounding box center [113, 59] width 60 height 14
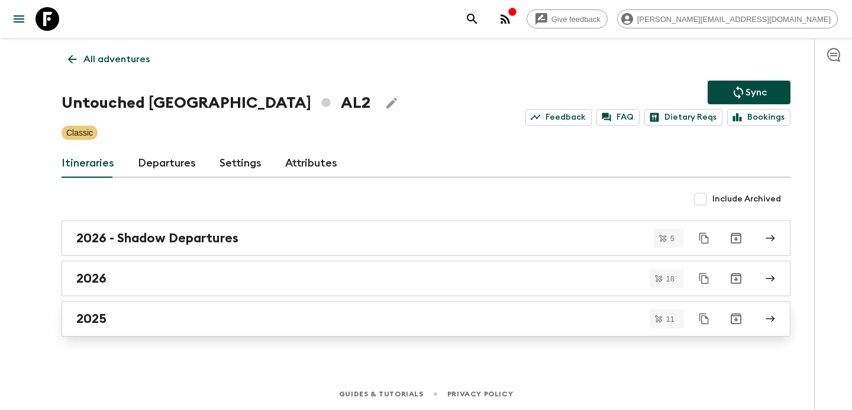
click at [321, 317] on div "2025" at bounding box center [414, 318] width 677 height 15
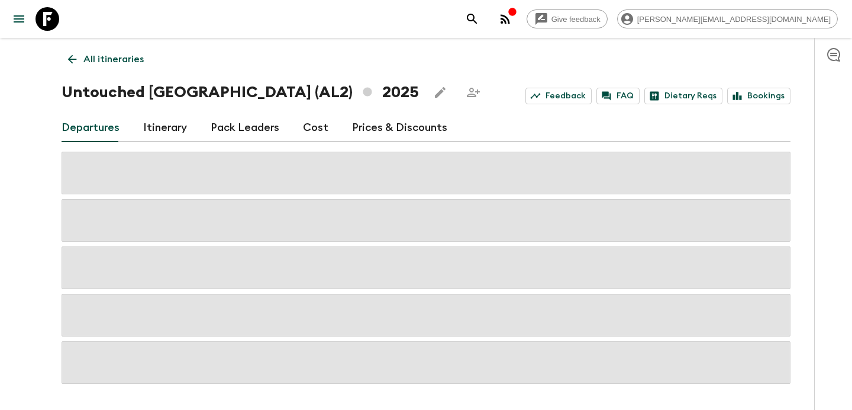
click at [307, 130] on link "Cost" at bounding box center [315, 128] width 25 height 28
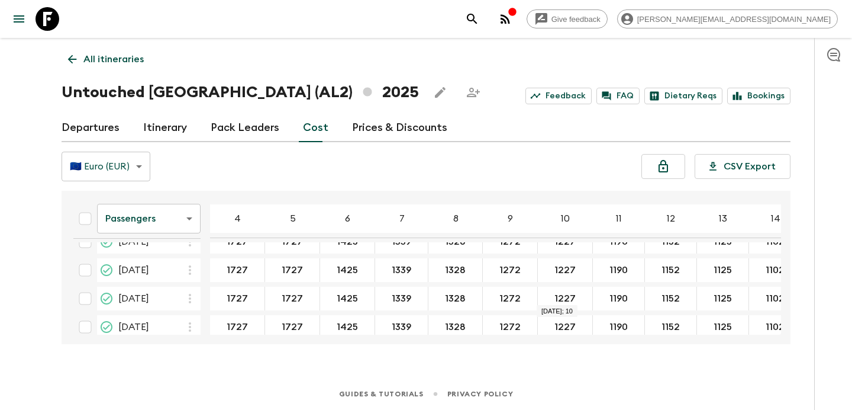
scroll to position [571, 0]
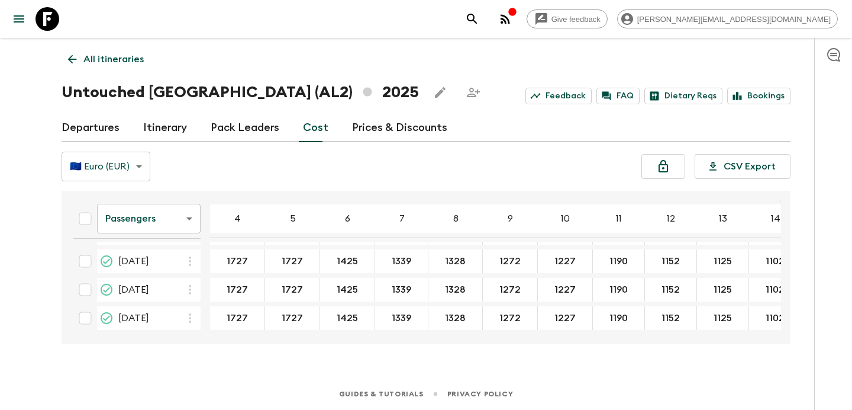
click at [130, 54] on p "All itineraries" at bounding box center [113, 59] width 60 height 14
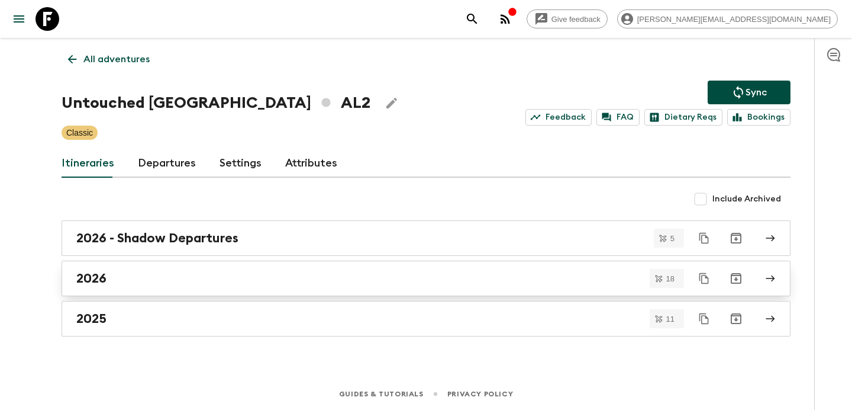
click at [267, 271] on div "2026" at bounding box center [414, 278] width 677 height 15
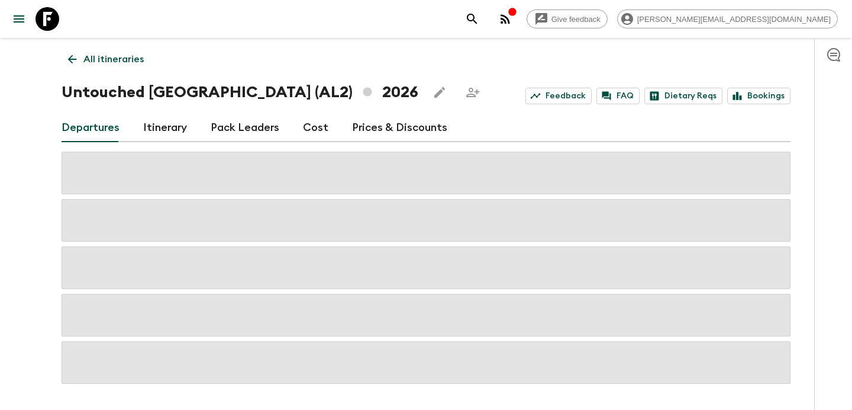
click at [310, 124] on link "Cost" at bounding box center [315, 128] width 25 height 28
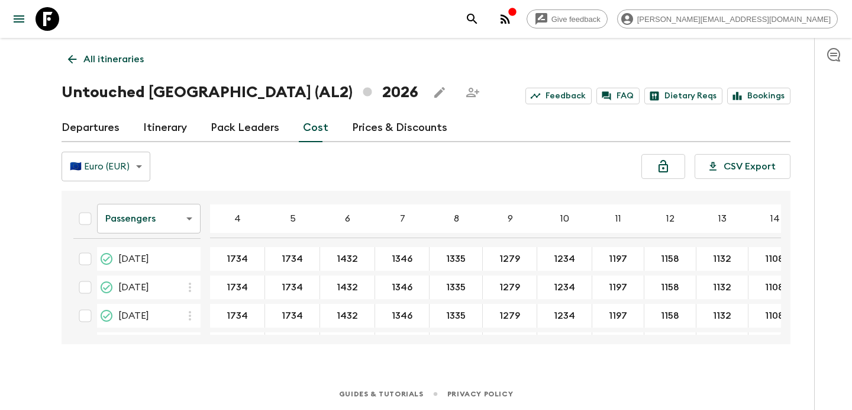
click at [166, 236] on th "Passengers passengersCost ​" at bounding box center [137, 221] width 146 height 42
click at [173, 227] on body "Give feedback [PERSON_NAME][EMAIL_ADDRESS][DOMAIN_NAME] All itineraries Untouch…" at bounding box center [426, 205] width 852 height 410
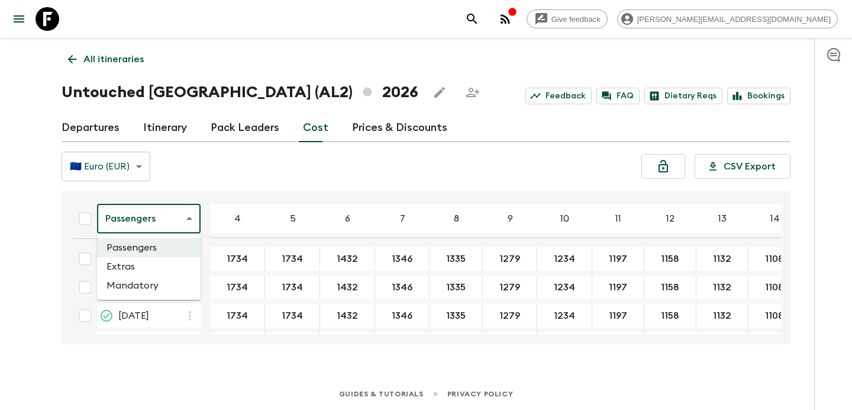
click at [168, 268] on li "Extras" at bounding box center [149, 266] width 104 height 19
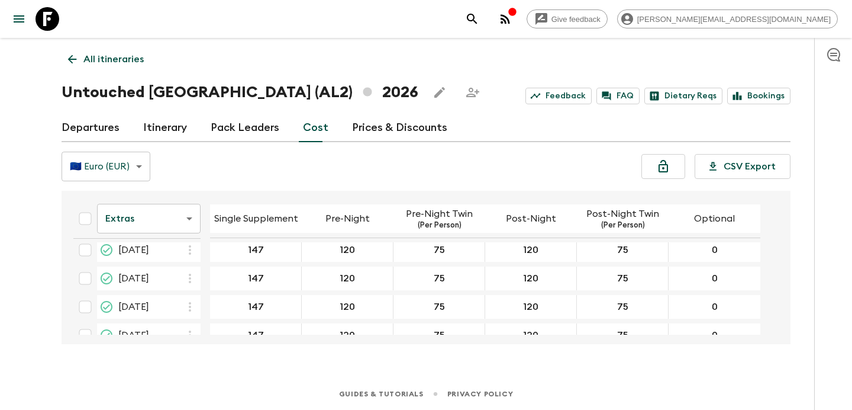
scroll to position [424, 0]
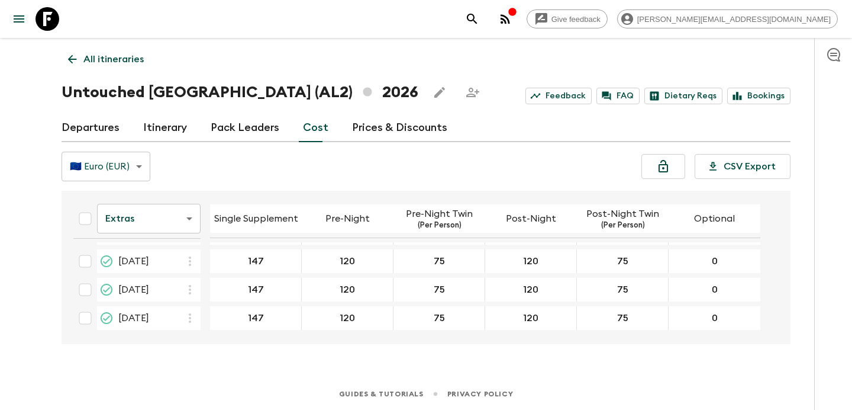
click at [140, 59] on p "All itineraries" at bounding box center [113, 59] width 60 height 14
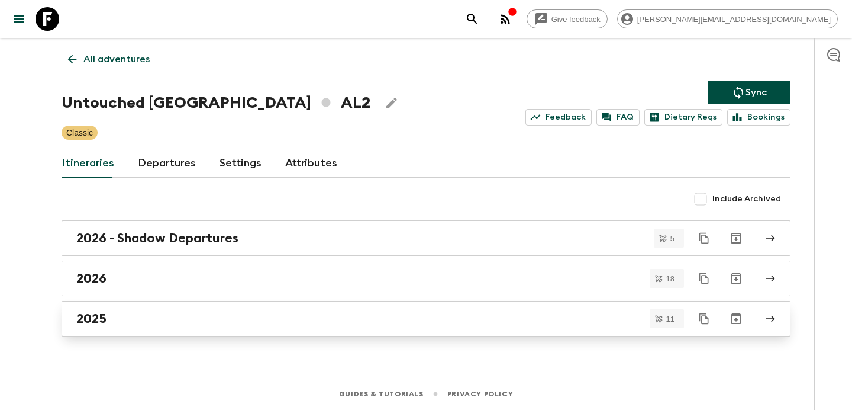
click at [284, 317] on div "2025" at bounding box center [414, 318] width 677 height 15
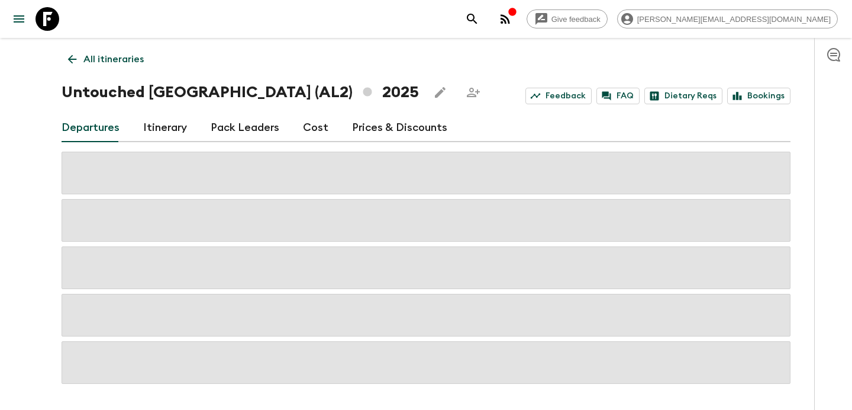
click at [317, 137] on link "Cost" at bounding box center [315, 128] width 25 height 28
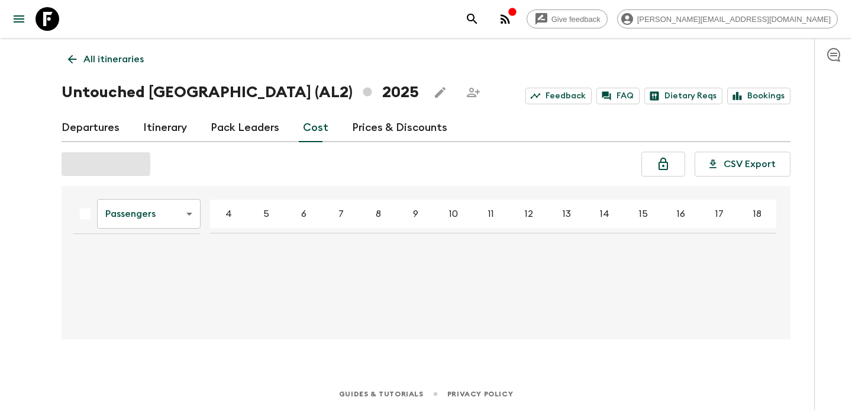
click at [174, 222] on body "Give feedback [PERSON_NAME][EMAIL_ADDRESS][DOMAIN_NAME] All itineraries Untouch…" at bounding box center [426, 205] width 852 height 410
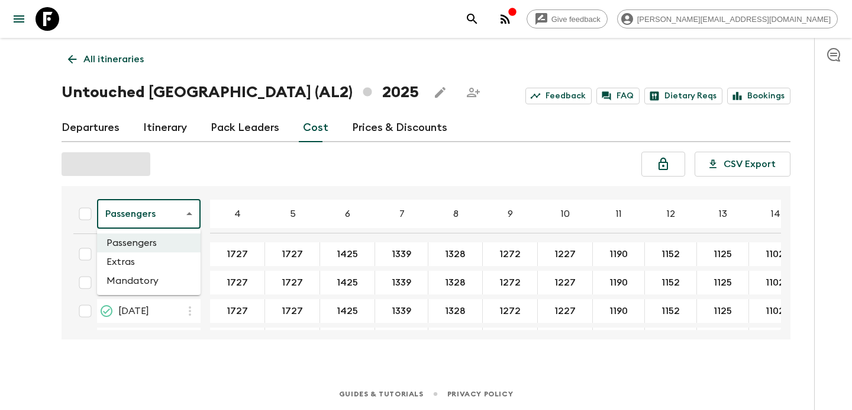
click at [159, 268] on li "Extras" at bounding box center [149, 261] width 104 height 19
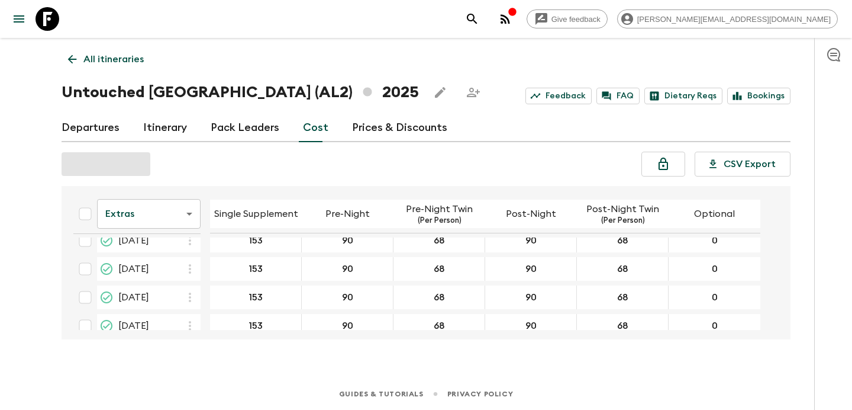
scroll to position [566, 0]
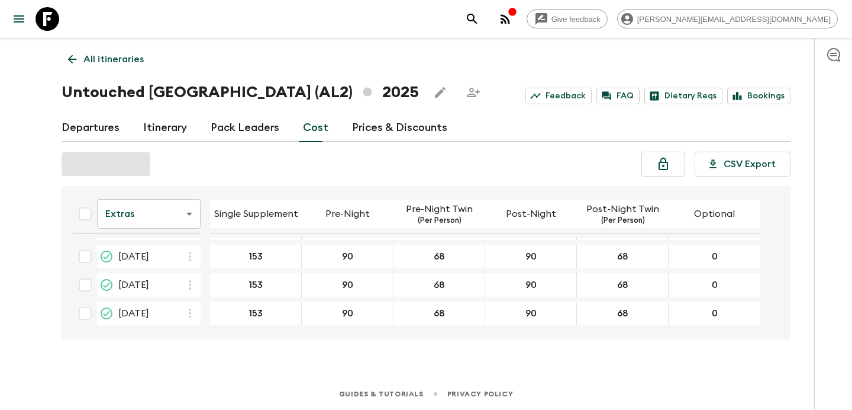
click at [128, 53] on p "All itineraries" at bounding box center [113, 59] width 60 height 14
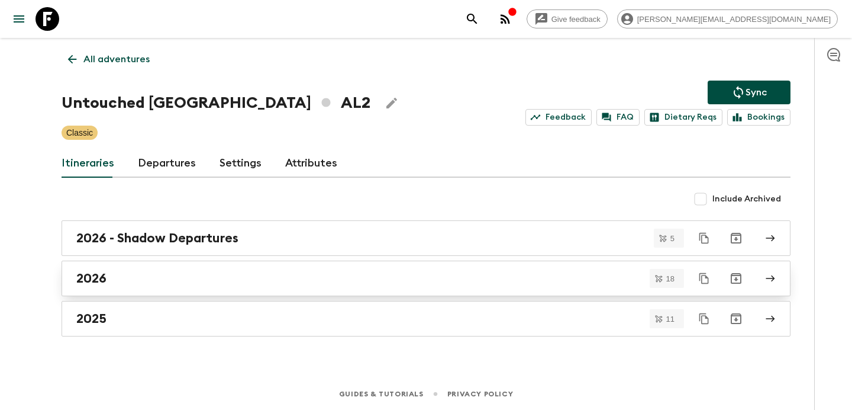
click at [363, 273] on div "2026" at bounding box center [414, 278] width 677 height 15
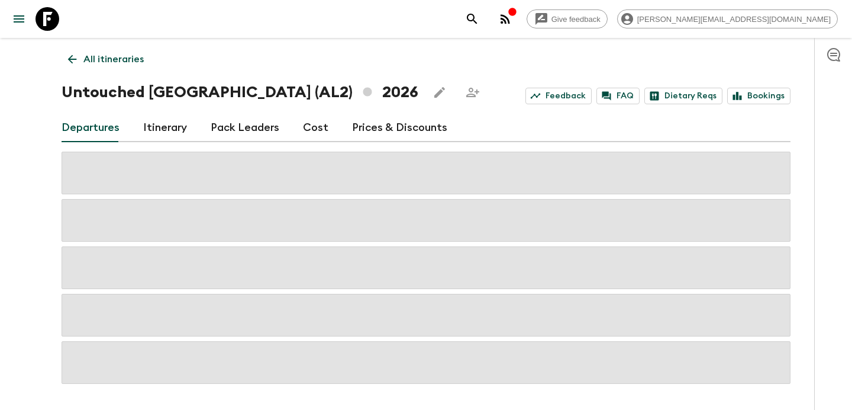
click at [313, 126] on link "Cost" at bounding box center [315, 128] width 25 height 28
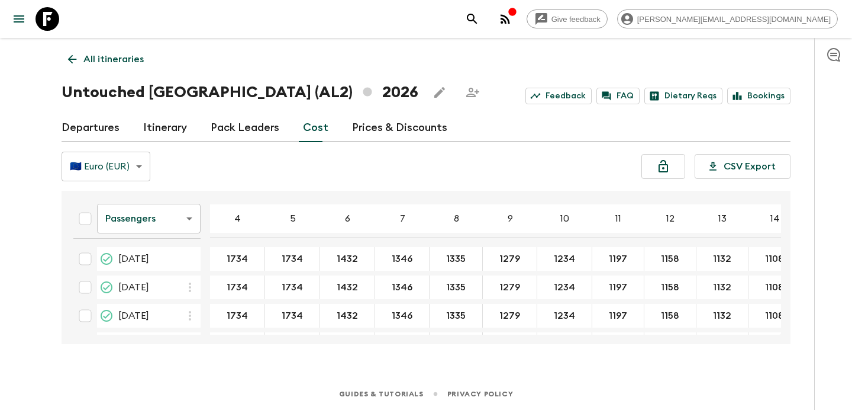
click at [180, 213] on body "Give feedback [PERSON_NAME][EMAIL_ADDRESS][DOMAIN_NAME] All itineraries Untouch…" at bounding box center [426, 205] width 852 height 410
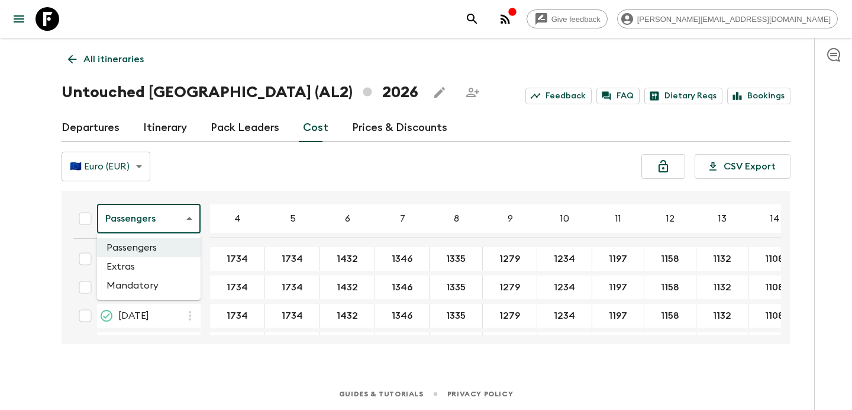
click at [168, 275] on li "Extras" at bounding box center [149, 266] width 104 height 19
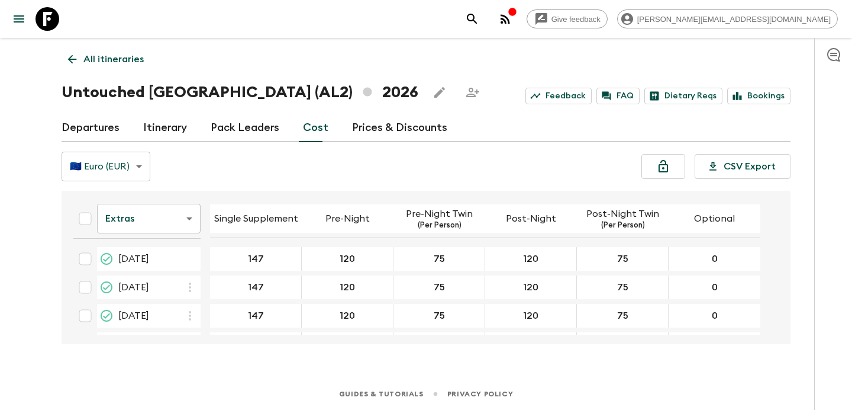
click at [82, 128] on link "Departures" at bounding box center [91, 128] width 58 height 28
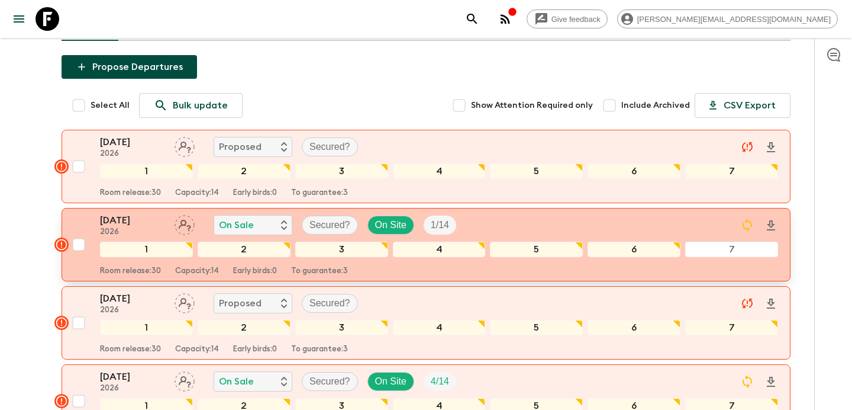
scroll to position [107, 0]
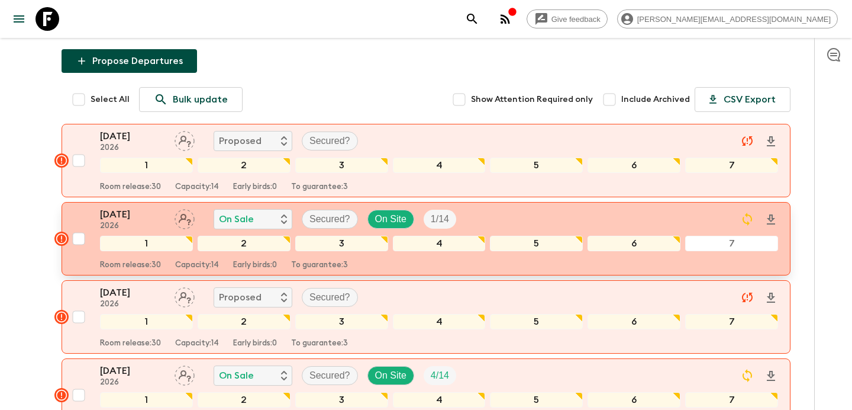
click at [501, 212] on div "[DATE] 2026 On Sale Secured? On Site 1 / 14" at bounding box center [439, 219] width 678 height 24
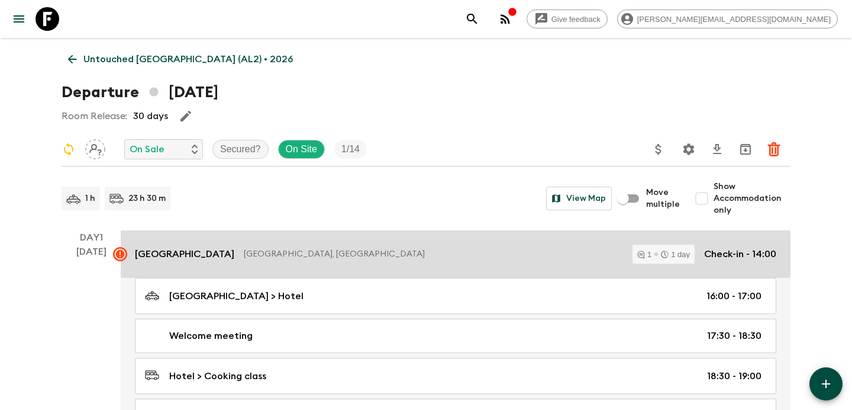
click at [437, 247] on div "[GEOGRAPHIC_DATA], [GEOGRAPHIC_DATA] 1 1 day Check-in - 14:00" at bounding box center [456, 253] width 642 height 19
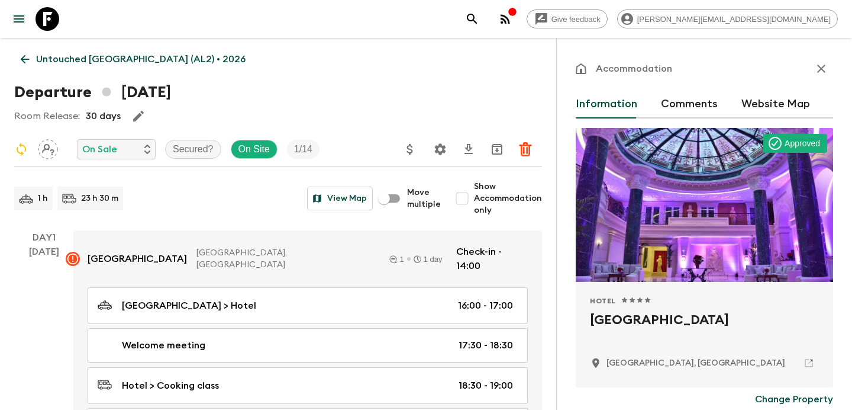
click at [672, 104] on button "Comments" at bounding box center [689, 104] width 57 height 28
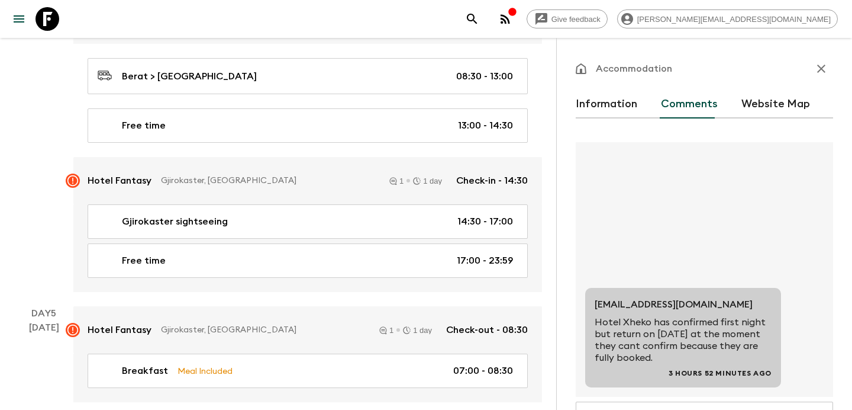
scroll to position [1357, 0]
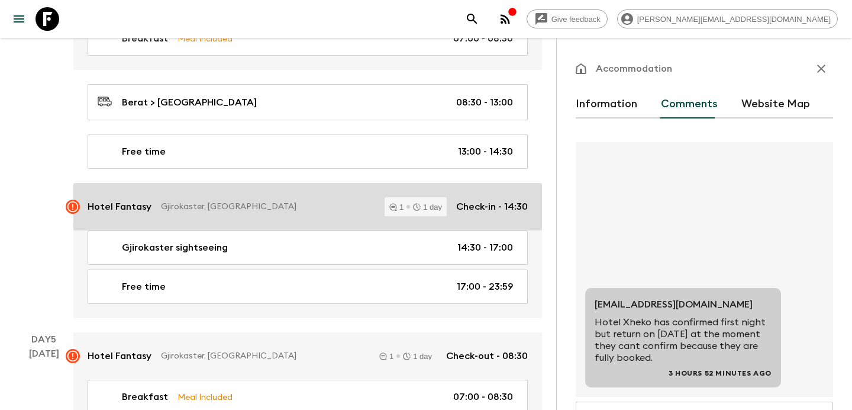
click at [318, 201] on p "Gjirokaster, [GEOGRAPHIC_DATA]" at bounding box center [268, 207] width 214 height 12
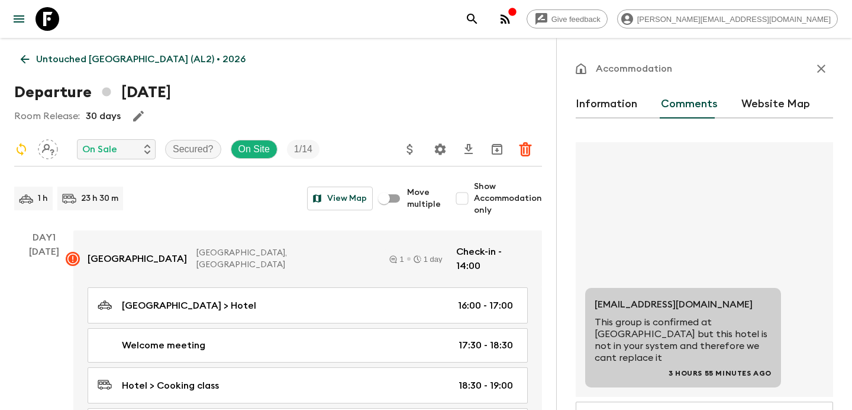
click at [83, 57] on p "Untouched [GEOGRAPHIC_DATA] (AL2) • 2026" at bounding box center [141, 59] width 210 height 14
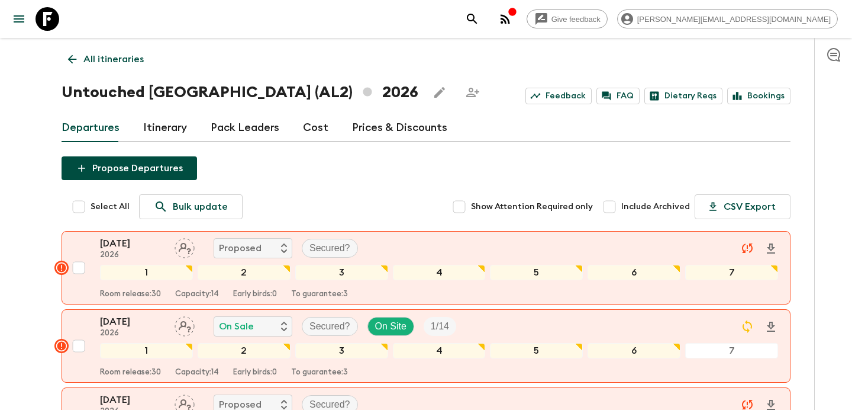
click at [503, 22] on circle "button" at bounding box center [502, 22] width 2 height 2
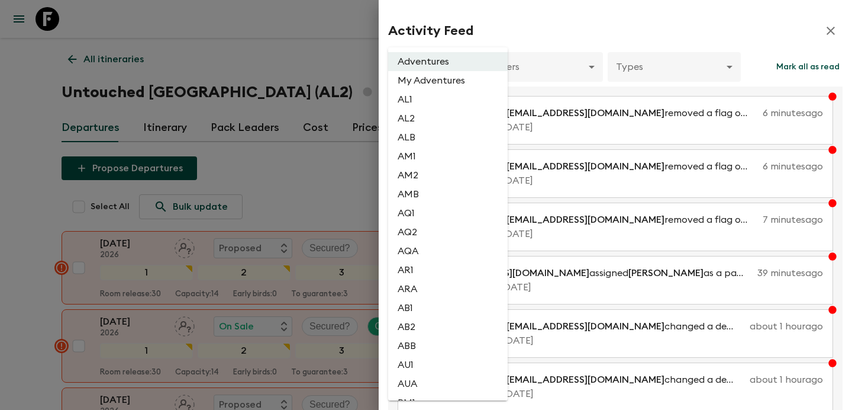
click at [423, 126] on li "AL2" at bounding box center [448, 118] width 120 height 19
type input "1dc193f9-0573-4adc-88c1-df0a38d97670"
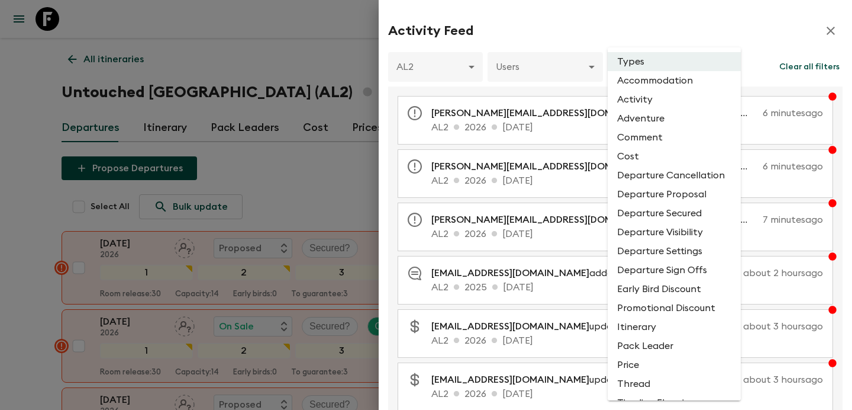
click at [642, 136] on li "Comment" at bounding box center [674, 137] width 133 height 19
type input "COMMENT"
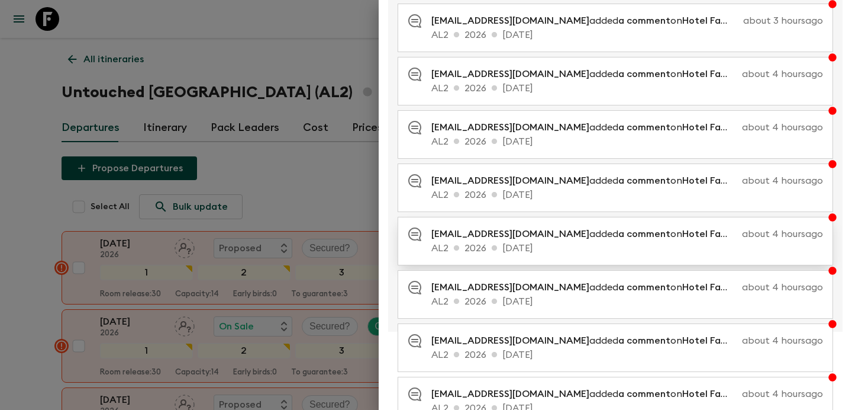
scroll to position [243, 0]
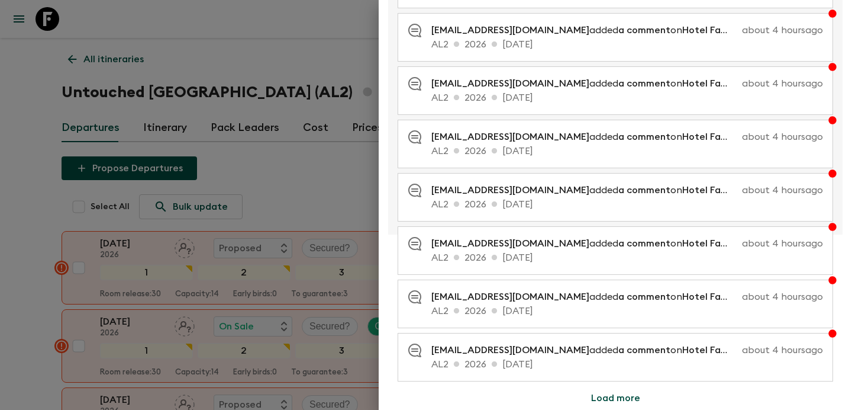
click at [604, 394] on button "Load more" at bounding box center [616, 398] width 78 height 24
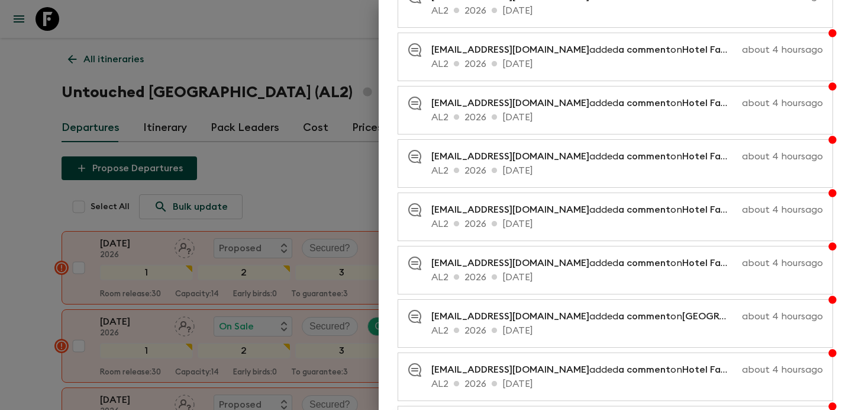
scroll to position [593, 0]
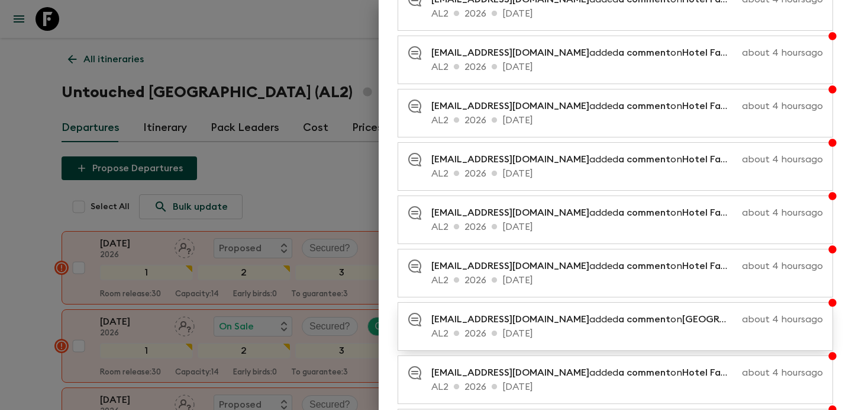
click at [571, 340] on p "AL2 2026 [DATE]" at bounding box center [628, 333] width 392 height 14
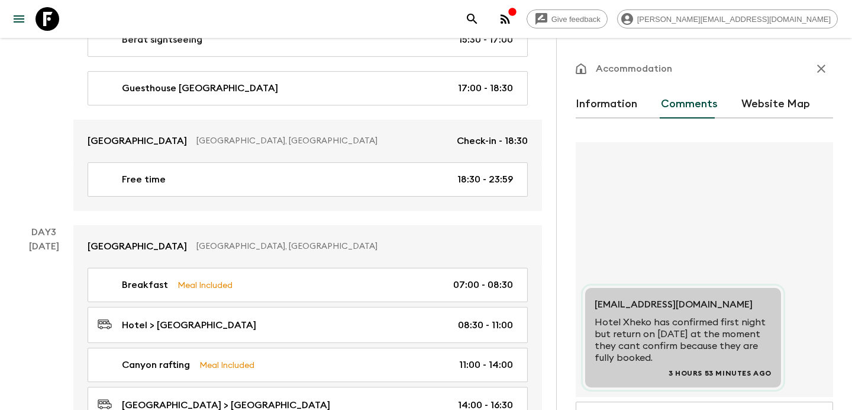
scroll to position [804, 0]
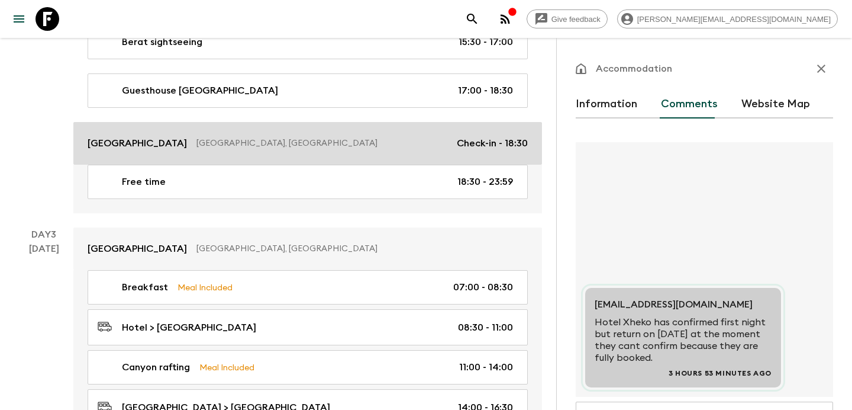
click at [227, 131] on link "[GEOGRAPHIC_DATA], [GEOGRAPHIC_DATA] Check-in - 18:30" at bounding box center [307, 143] width 469 height 43
checkbox input "false"
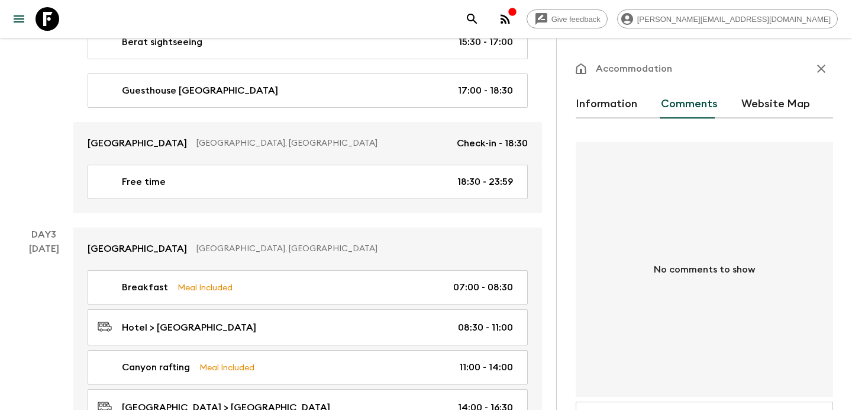
click at [818, 67] on icon "button" at bounding box center [822, 69] width 14 height 14
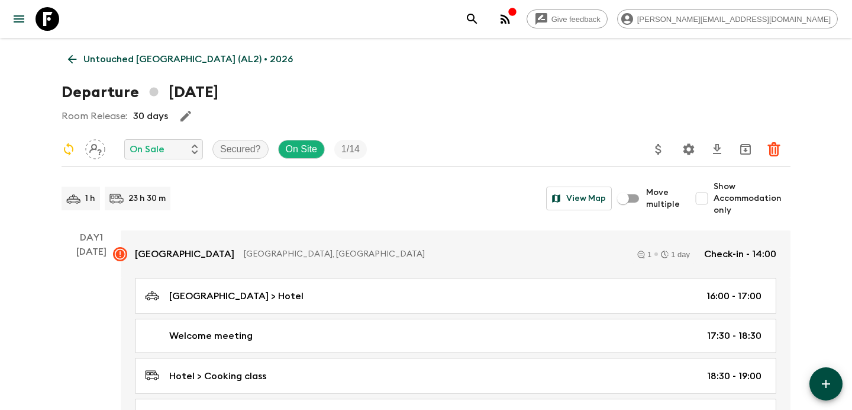
click at [123, 57] on p "Untouched [GEOGRAPHIC_DATA] (AL2) • 2026" at bounding box center [188, 59] width 210 height 14
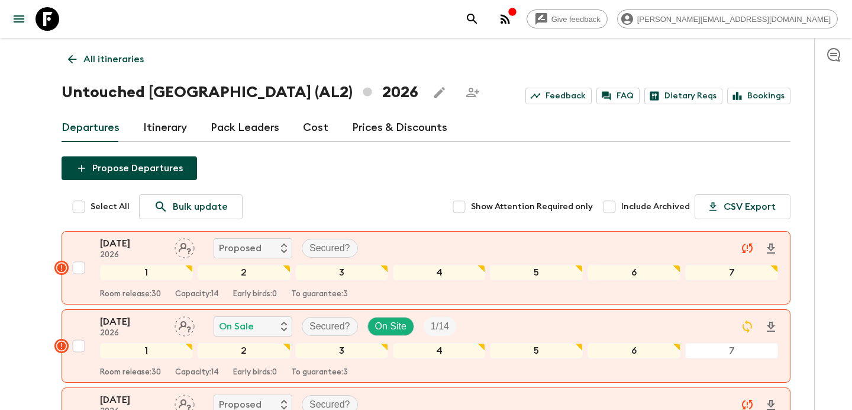
click at [510, 16] on icon "button" at bounding box center [505, 18] width 9 height 9
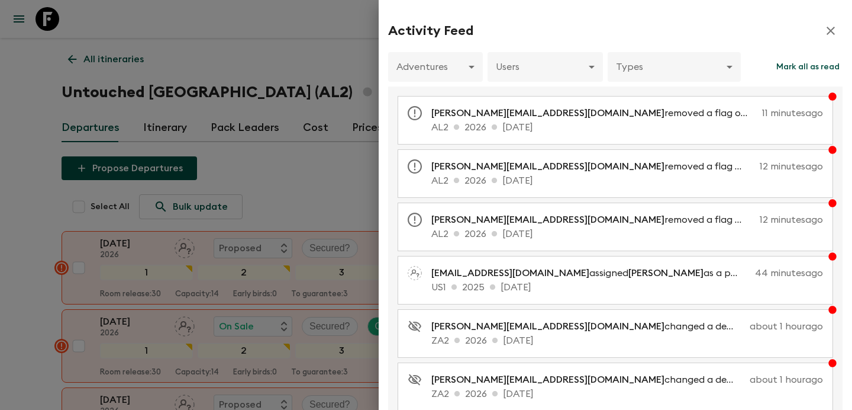
click at [353, 179] on div at bounding box center [426, 205] width 852 height 410
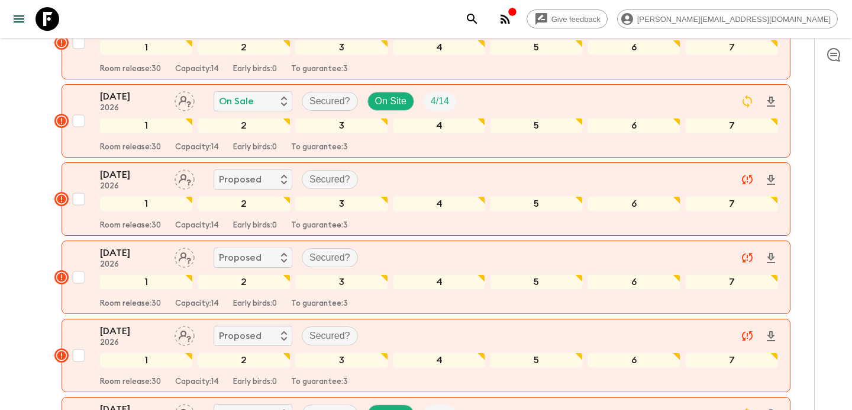
scroll to position [385, 0]
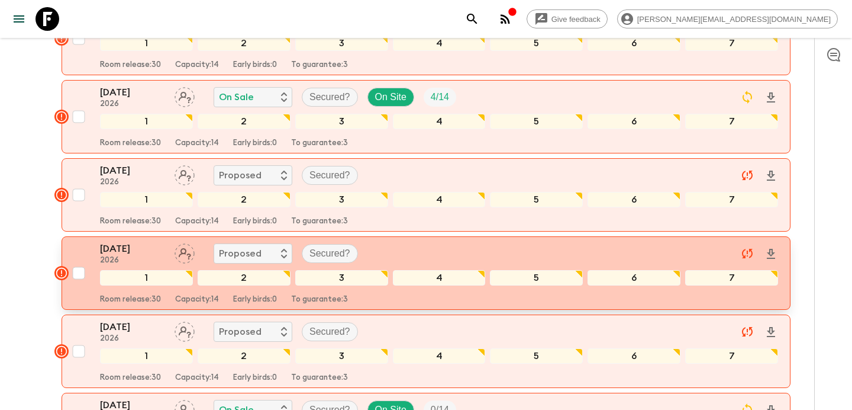
click at [394, 246] on div "[DATE] 2026 Proposed Secured?" at bounding box center [439, 254] width 678 height 24
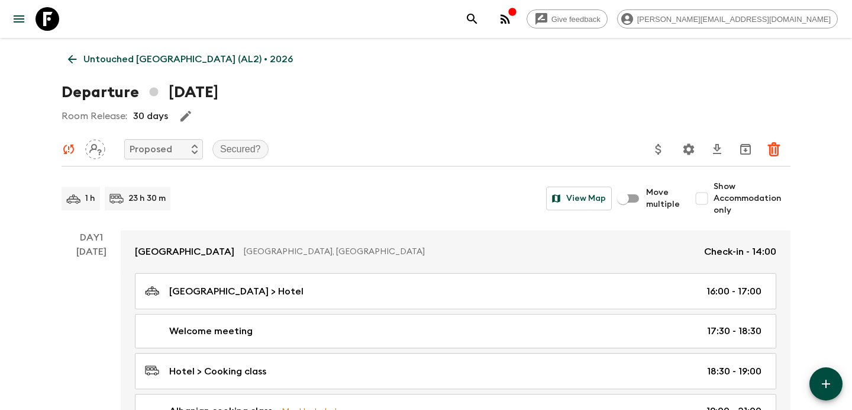
click at [160, 52] on p "Untouched [GEOGRAPHIC_DATA] (AL2) • 2026" at bounding box center [188, 59] width 210 height 14
